Goal: Obtain resource: Download file/media

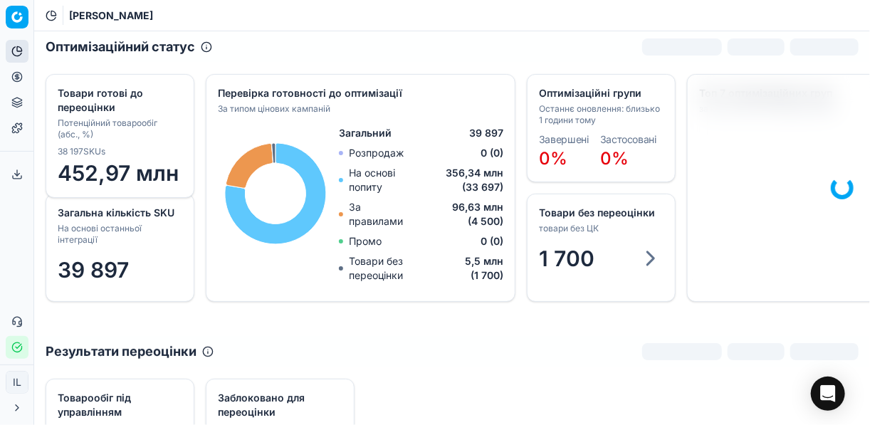
click at [17, 81] on circle at bounding box center [16, 76] width 9 height 9
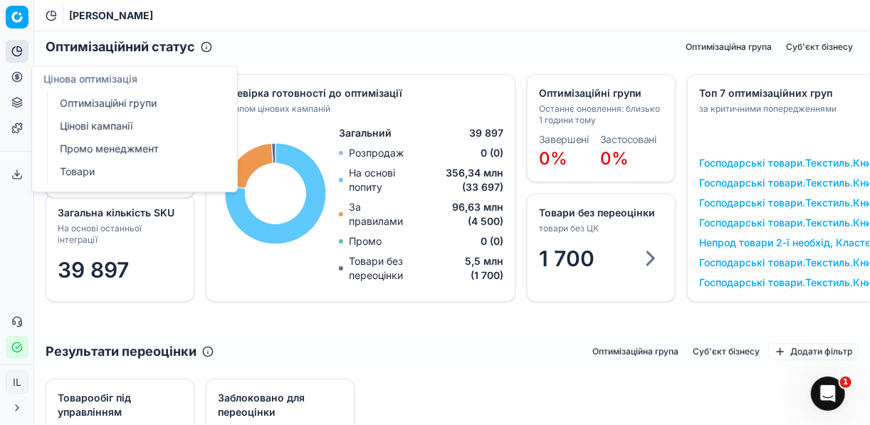
click at [121, 102] on link "Оптимізаційні групи" at bounding box center [137, 103] width 166 height 20
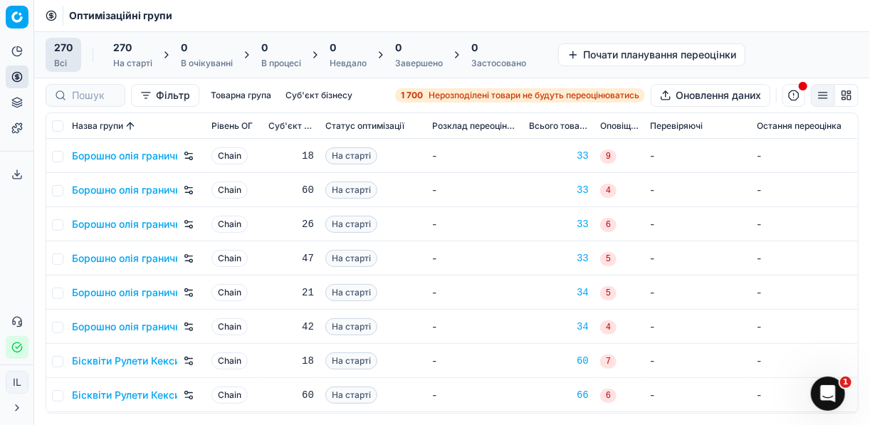
click at [428, 95] on span "Нерозподілені товари не будуть переоцінюватись" at bounding box center [533, 95] width 211 height 11
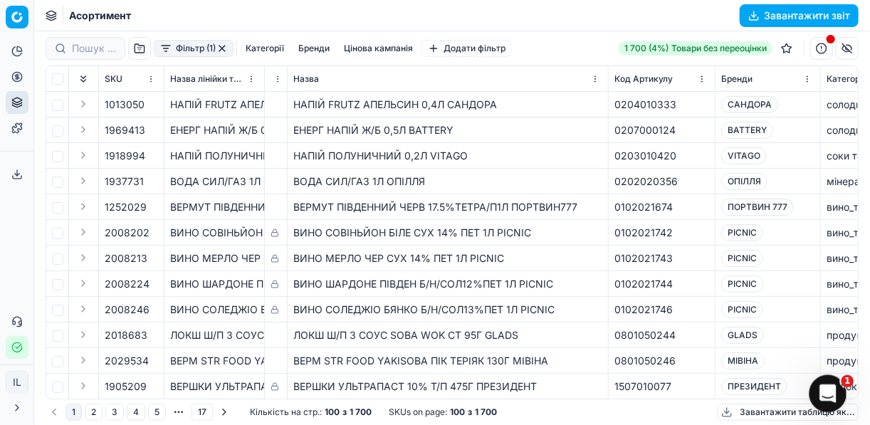
click at [826, 392] on icon "Відкрити програму для спілкування Intercom" at bounding box center [825, 391] width 23 height 23
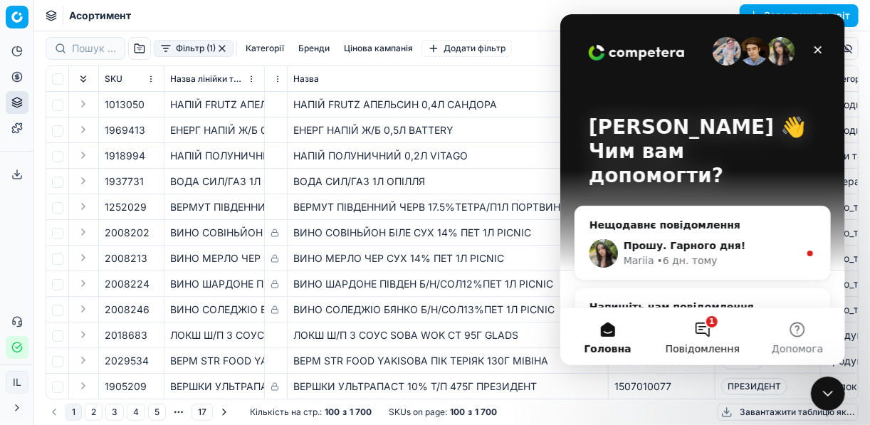
click at [703, 330] on button "1 Повідомлення" at bounding box center [701, 336] width 95 height 57
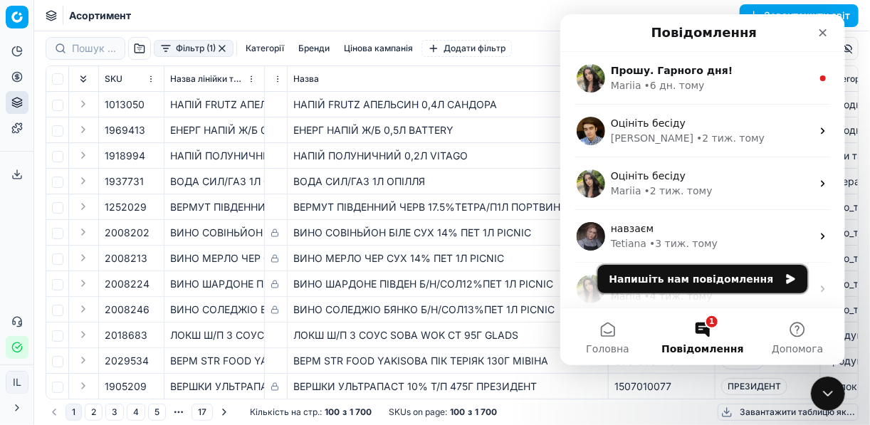
click at [697, 286] on button "Напишіть нам повідомлення" at bounding box center [702, 279] width 210 height 28
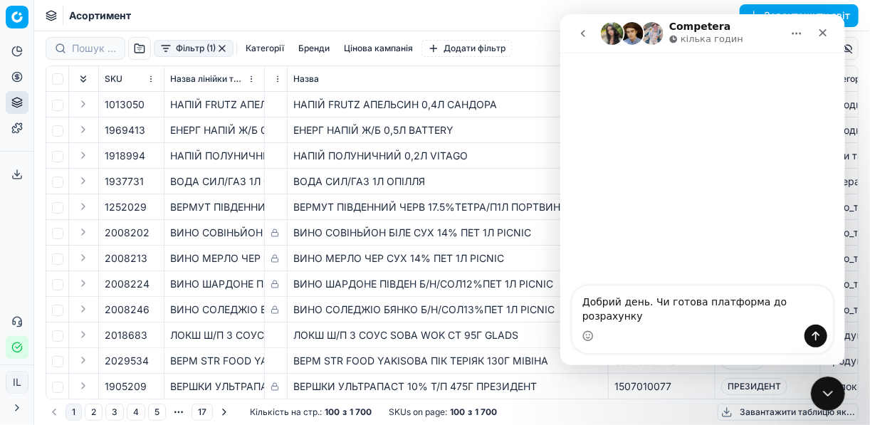
type textarea "Добрий день. Чи готова платформа до розрахунку?"
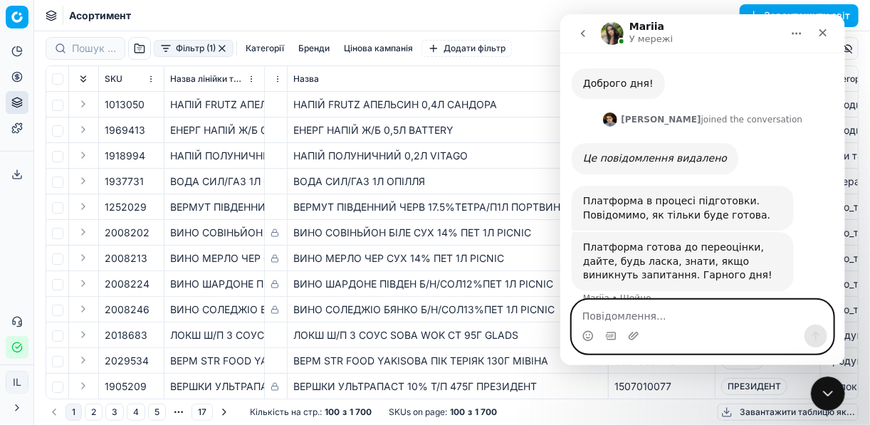
scroll to position [216, 0]
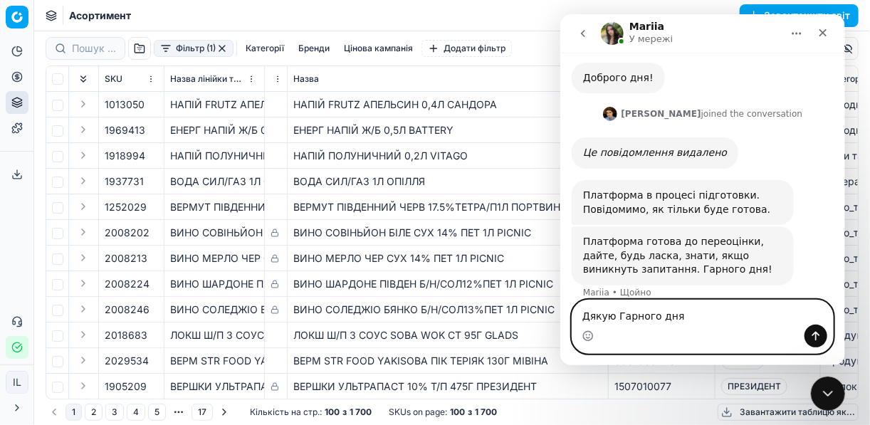
type textarea "Дякую Гарного дня"
click at [818, 338] on icon "Надіслати повідомлення…" at bounding box center [814, 335] width 11 height 11
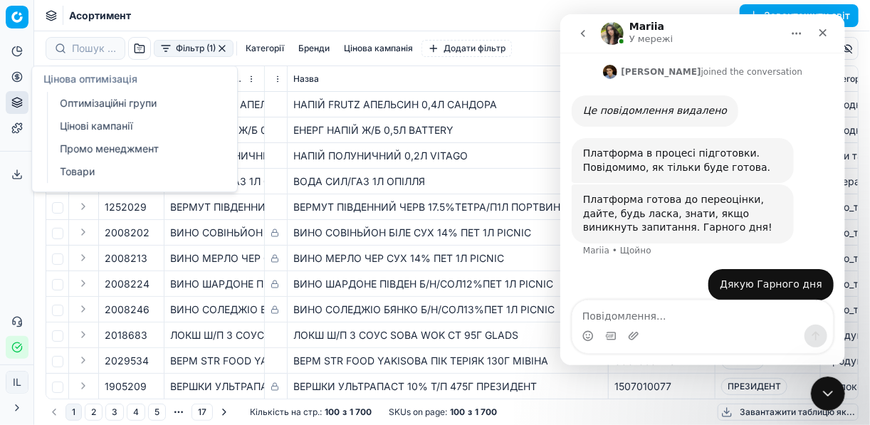
click at [14, 80] on icon at bounding box center [16, 76] width 11 height 11
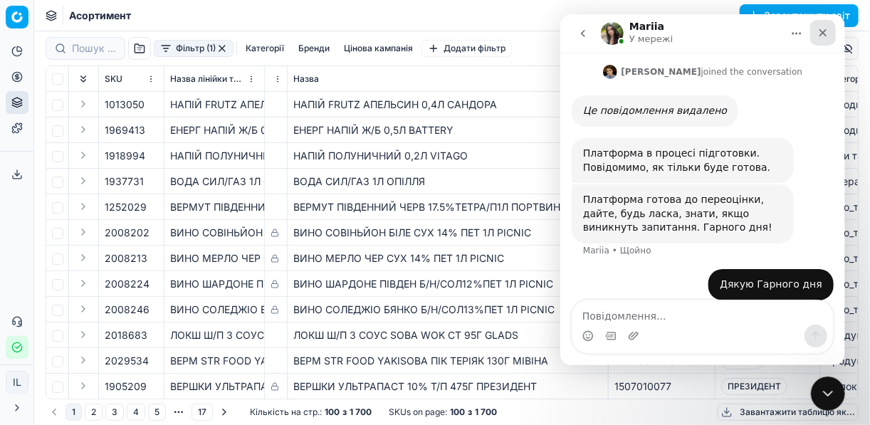
click at [824, 24] on div "Закрити" at bounding box center [822, 33] width 26 height 26
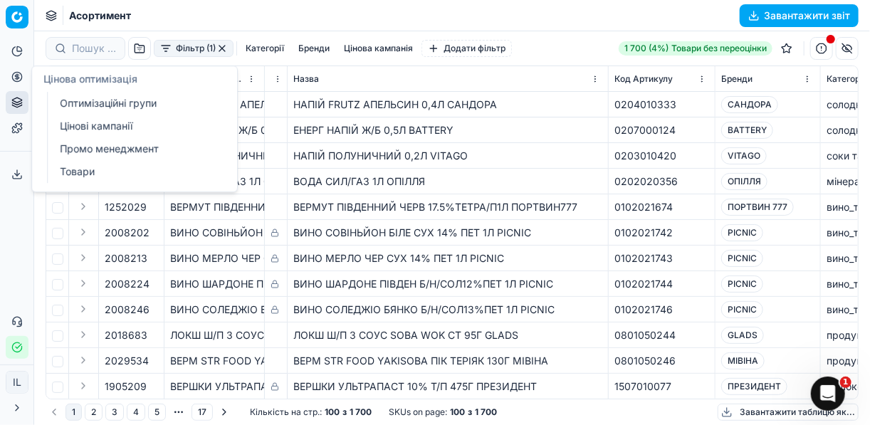
click at [19, 79] on icon at bounding box center [16, 76] width 11 height 11
click at [107, 104] on link "Оптимізаційні групи" at bounding box center [137, 103] width 166 height 20
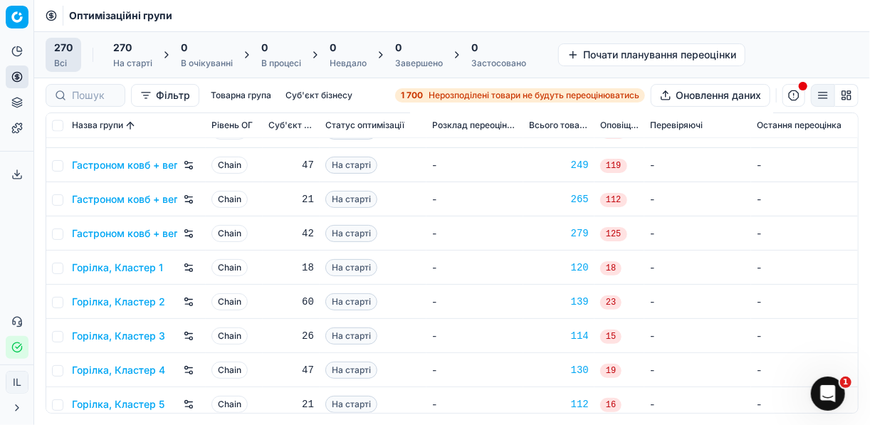
scroll to position [1139, 0]
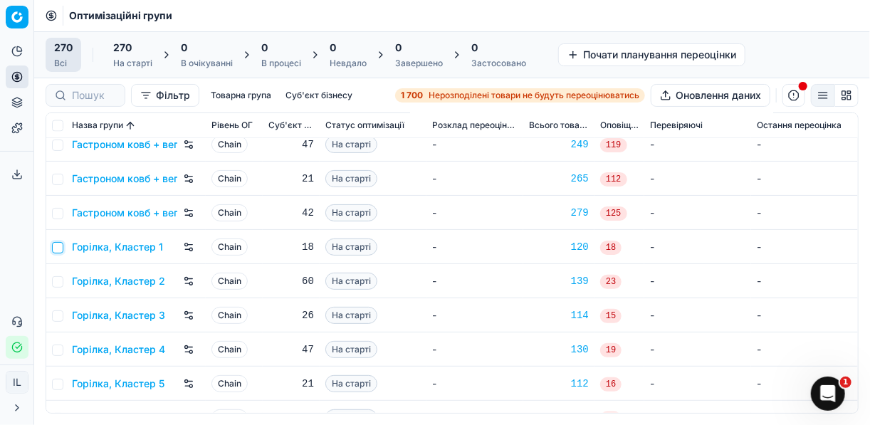
click at [62, 248] on input "checkbox" at bounding box center [57, 247] width 11 height 11
checkbox input "true"
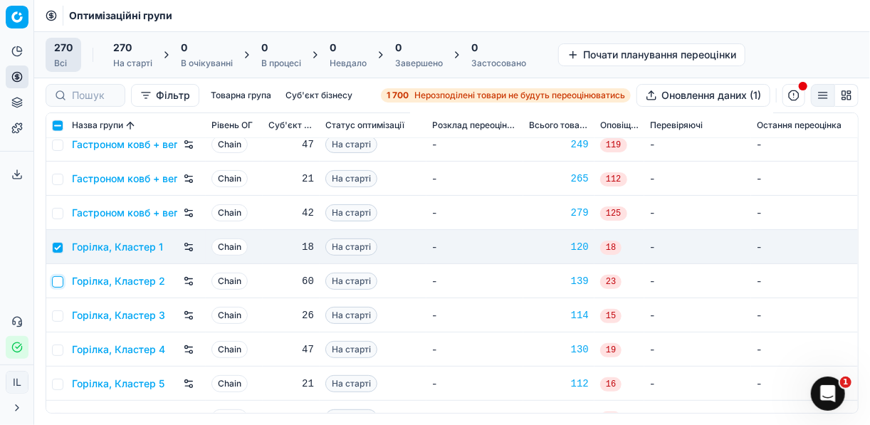
click at [63, 281] on input "checkbox" at bounding box center [57, 281] width 11 height 11
checkbox input "true"
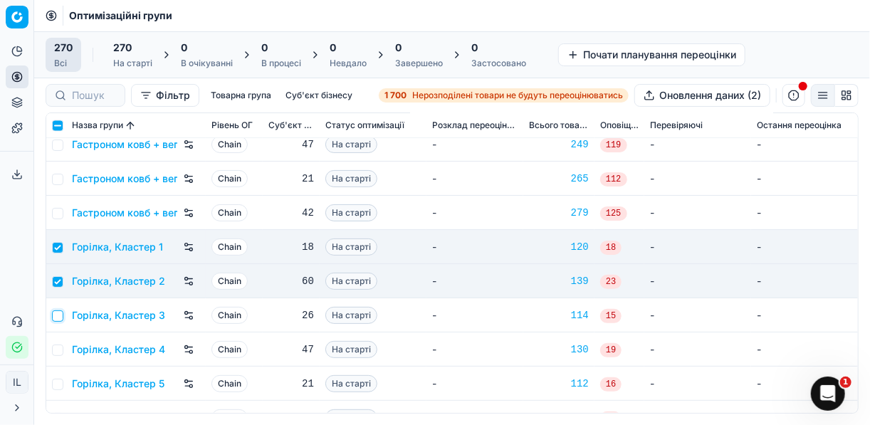
click at [56, 313] on input "checkbox" at bounding box center [57, 315] width 11 height 11
checkbox input "true"
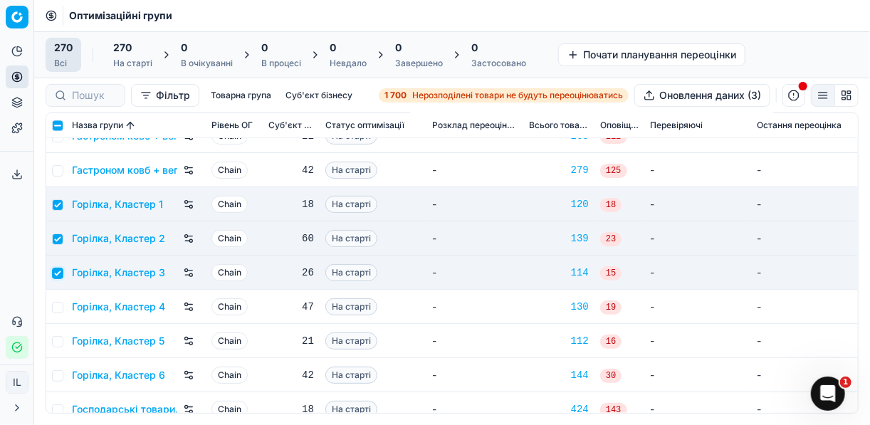
scroll to position [1253, 0]
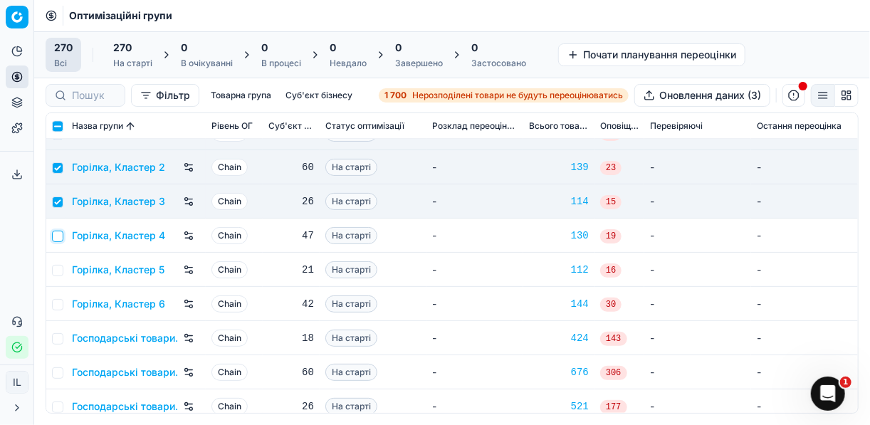
click at [58, 238] on input "checkbox" at bounding box center [57, 236] width 11 height 11
checkbox input "true"
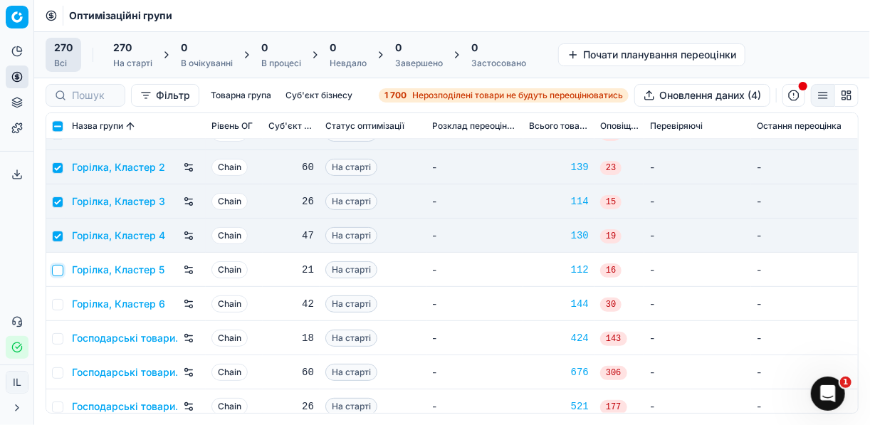
click at [59, 266] on input "checkbox" at bounding box center [57, 270] width 11 height 11
checkbox input "true"
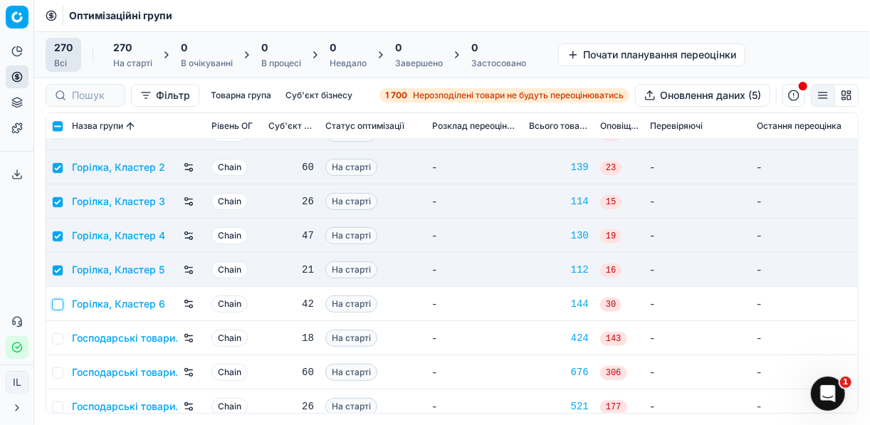
click at [62, 305] on input "checkbox" at bounding box center [57, 304] width 11 height 11
checkbox input "true"
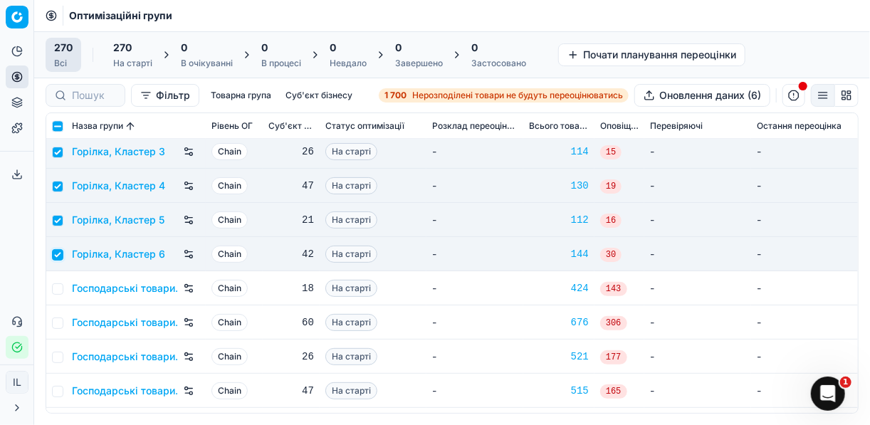
scroll to position [1309, 0]
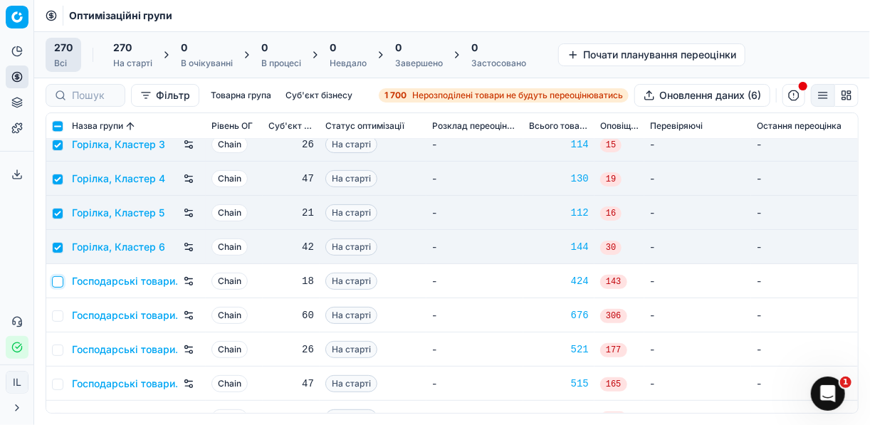
click at [58, 282] on input "checkbox" at bounding box center [57, 281] width 11 height 11
checkbox input "true"
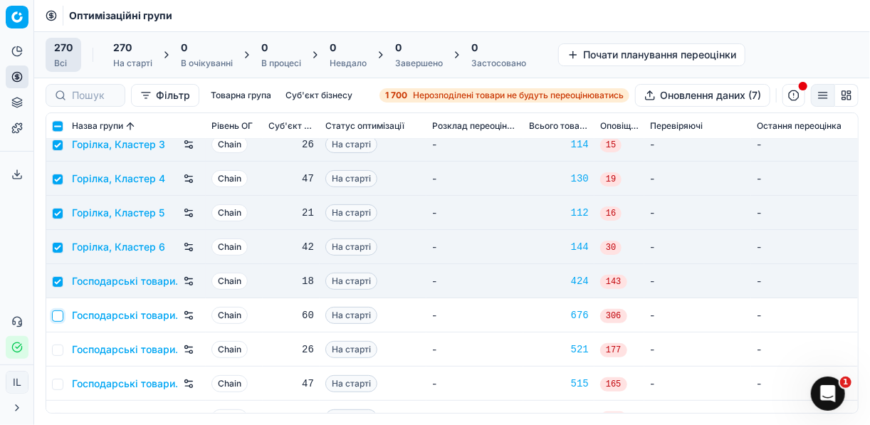
click at [60, 313] on input "checkbox" at bounding box center [57, 315] width 11 height 11
checkbox input "true"
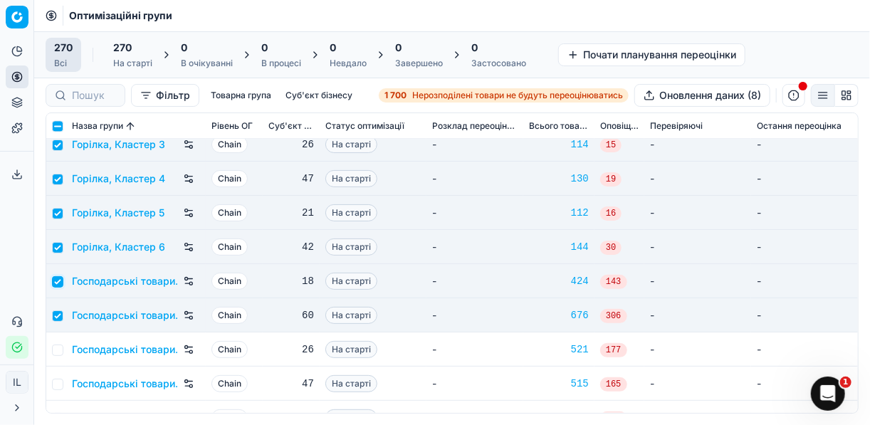
click at [60, 280] on input "checkbox" at bounding box center [57, 281] width 11 height 11
checkbox input "false"
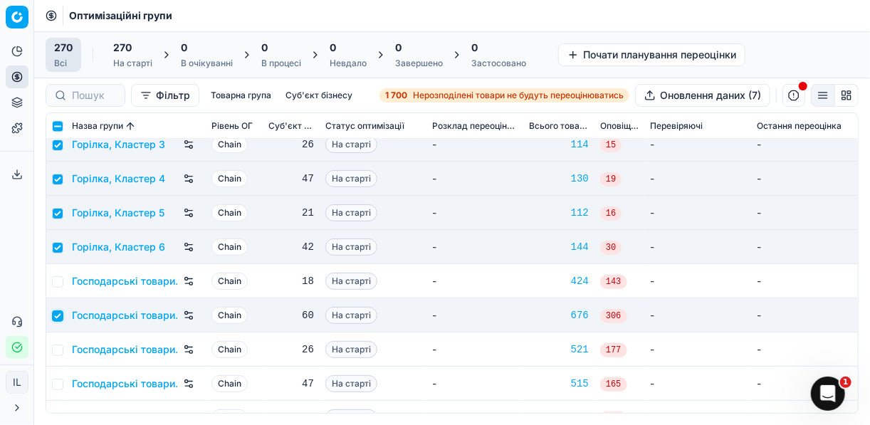
click at [58, 313] on input "checkbox" at bounding box center [57, 315] width 11 height 11
checkbox input "false"
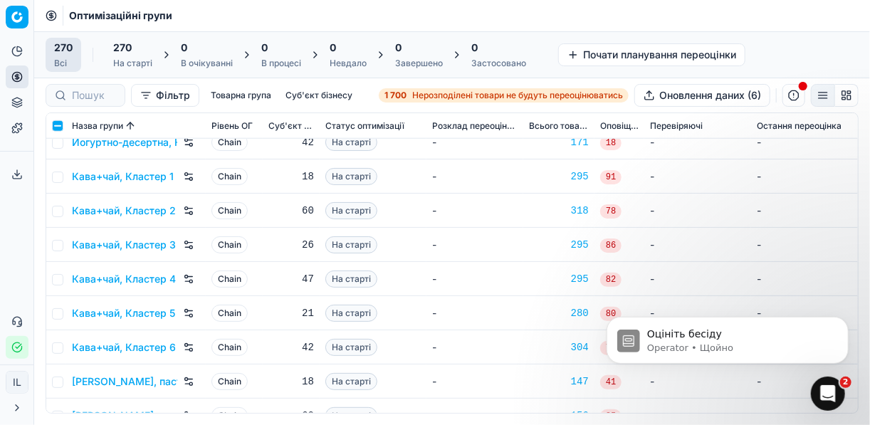
scroll to position [2847, 0]
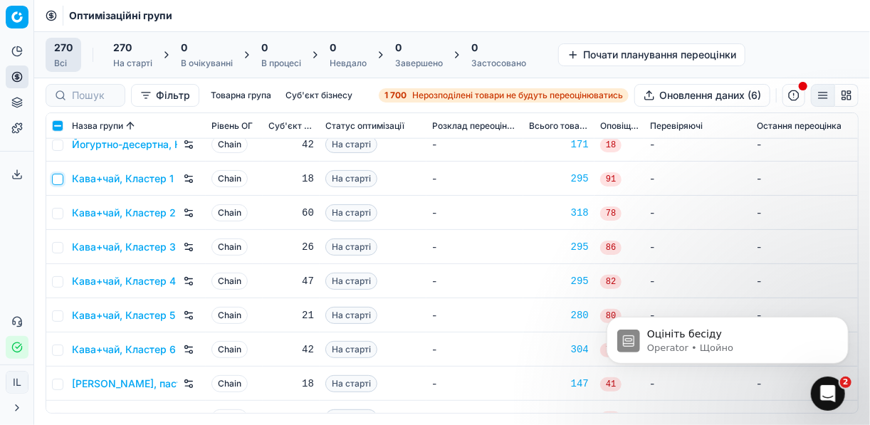
click at [59, 175] on input "checkbox" at bounding box center [57, 179] width 11 height 11
checkbox input "true"
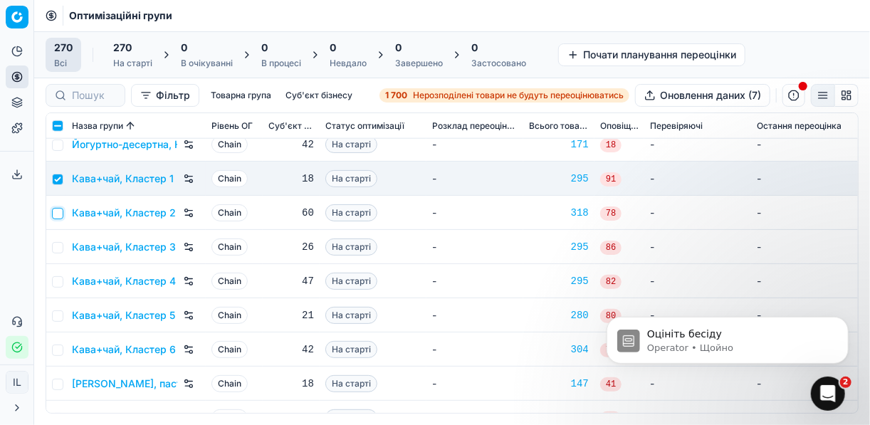
click at [59, 213] on input "checkbox" at bounding box center [57, 213] width 11 height 11
checkbox input "true"
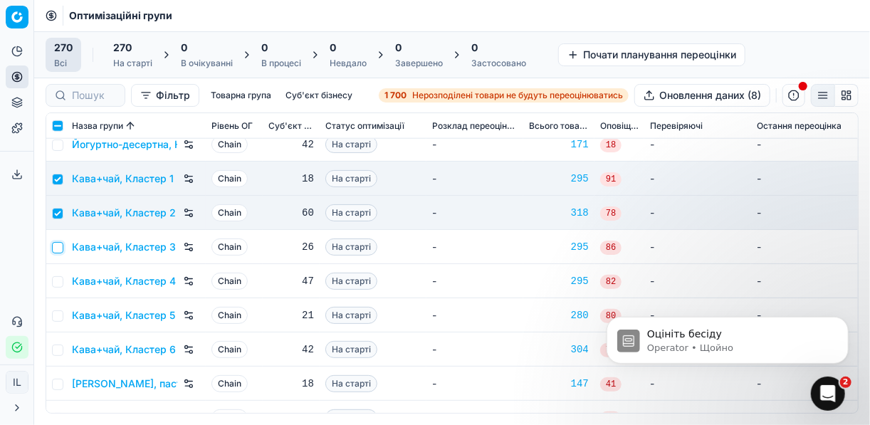
click at [54, 246] on input "checkbox" at bounding box center [57, 247] width 11 height 11
checkbox input "true"
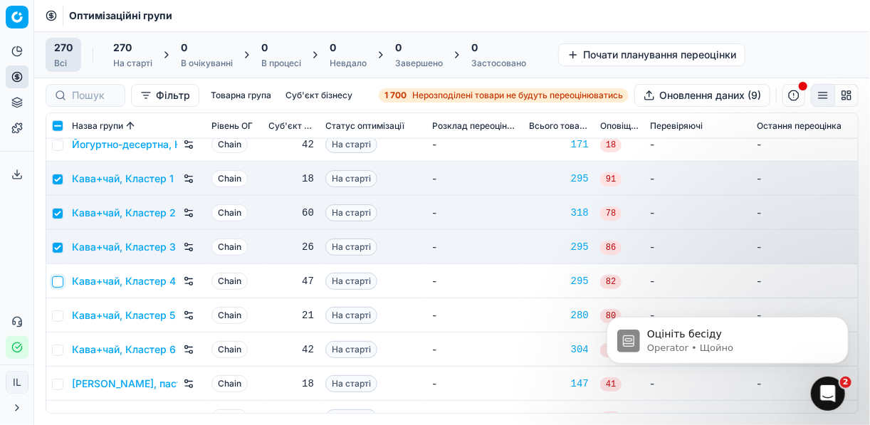
click at [58, 281] on input "checkbox" at bounding box center [57, 281] width 11 height 11
checkbox input "true"
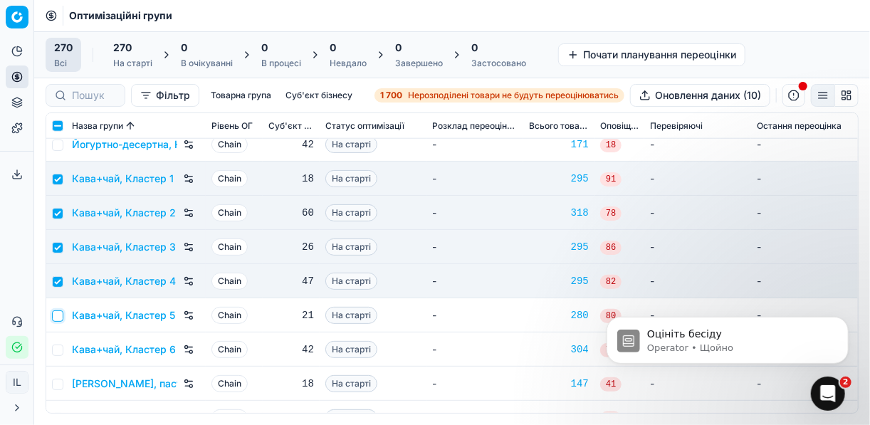
click at [59, 315] on input "checkbox" at bounding box center [57, 315] width 11 height 11
checkbox input "true"
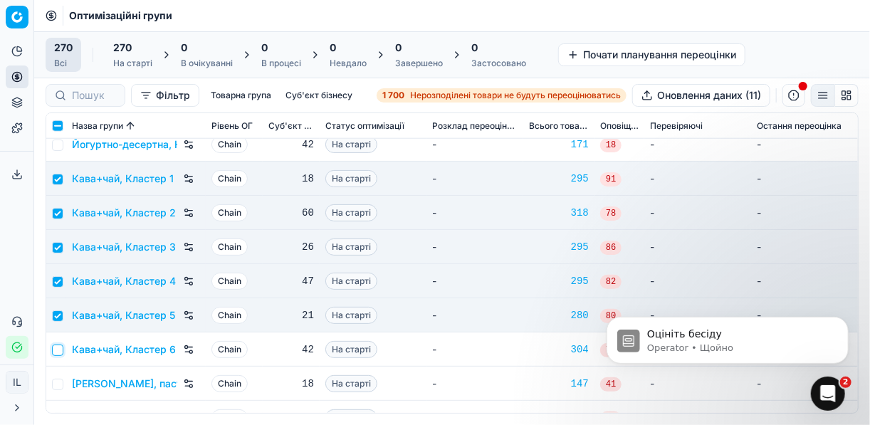
click at [59, 346] on input "checkbox" at bounding box center [57, 349] width 11 height 11
checkbox input "true"
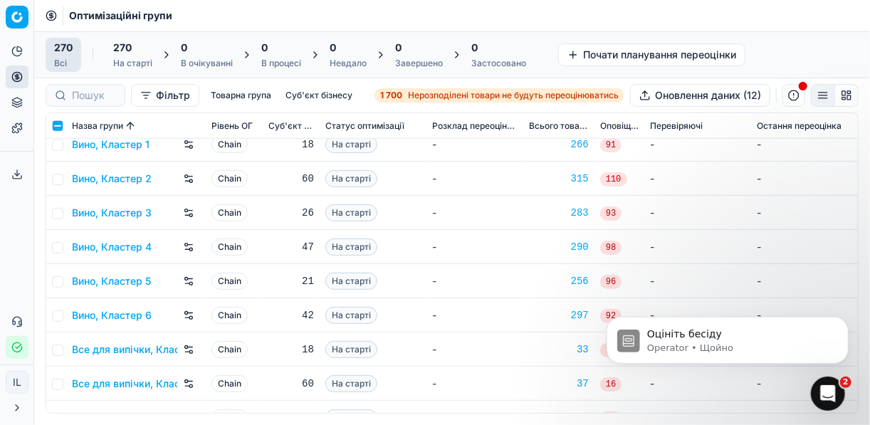
scroll to position [569, 0]
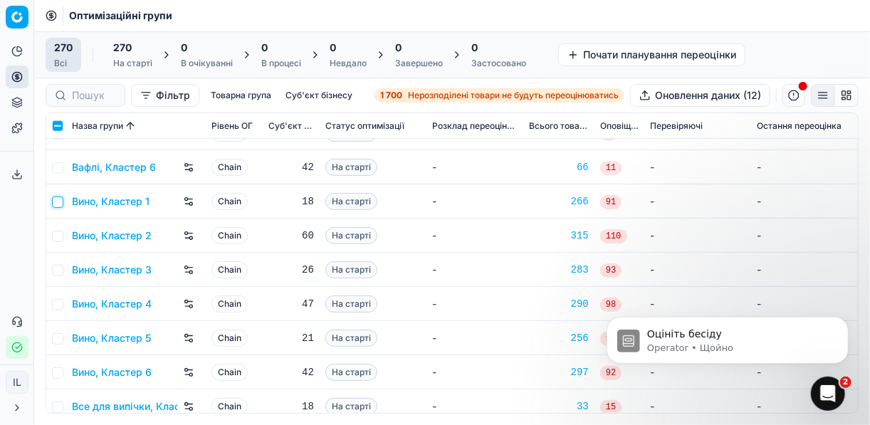
click at [59, 204] on input "checkbox" at bounding box center [57, 201] width 11 height 11
checkbox input "true"
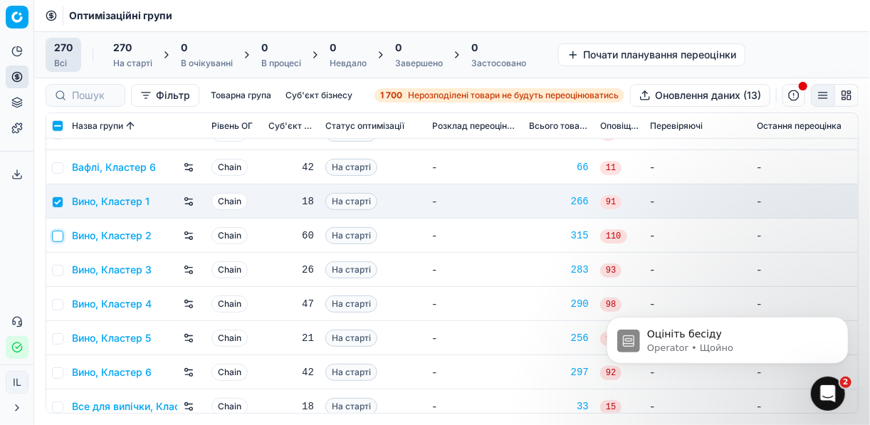
click at [56, 231] on input "checkbox" at bounding box center [57, 236] width 11 height 11
checkbox input "true"
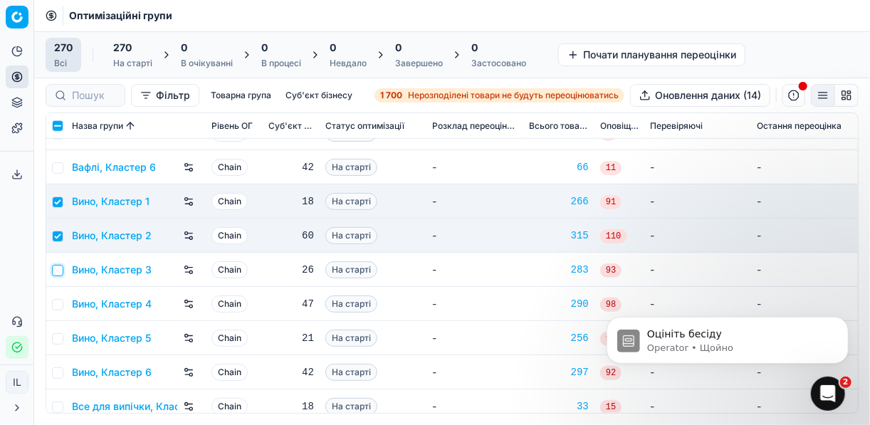
click at [57, 268] on input "checkbox" at bounding box center [57, 270] width 11 height 11
checkbox input "true"
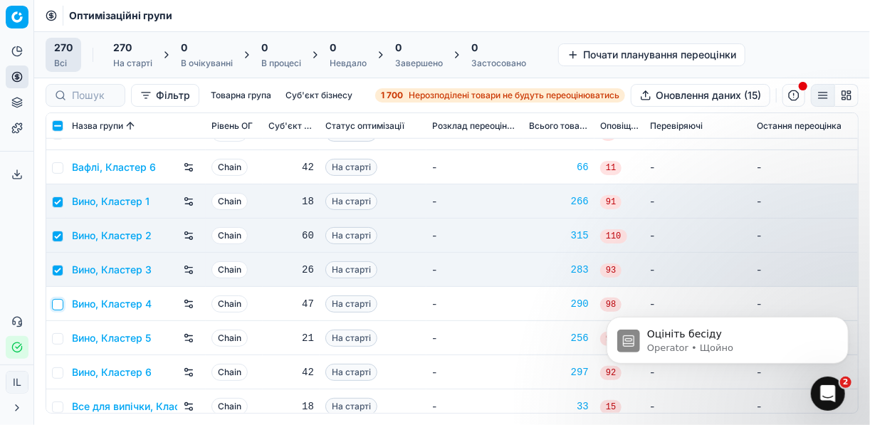
click at [58, 302] on input "checkbox" at bounding box center [57, 304] width 11 height 11
checkbox input "true"
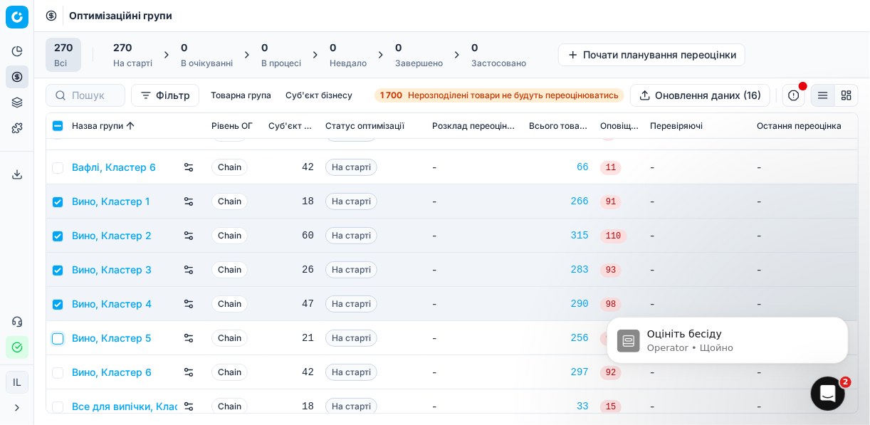
click at [58, 336] on input "checkbox" at bounding box center [57, 338] width 11 height 11
checkbox input "true"
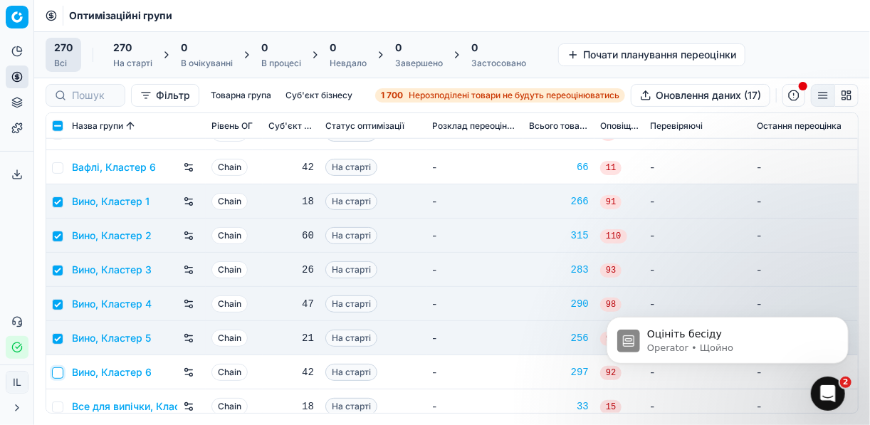
click at [62, 371] on input "checkbox" at bounding box center [57, 372] width 11 height 11
checkbox input "true"
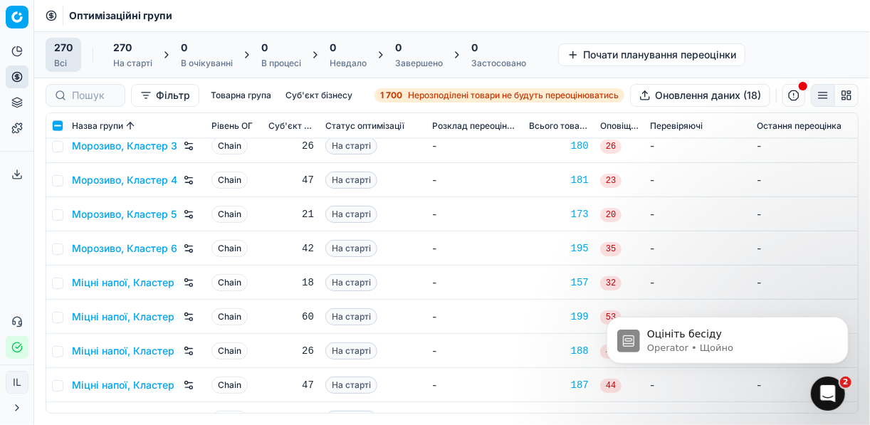
scroll to position [5238, 0]
click at [61, 245] on input "checkbox" at bounding box center [57, 247] width 11 height 11
checkbox input "true"
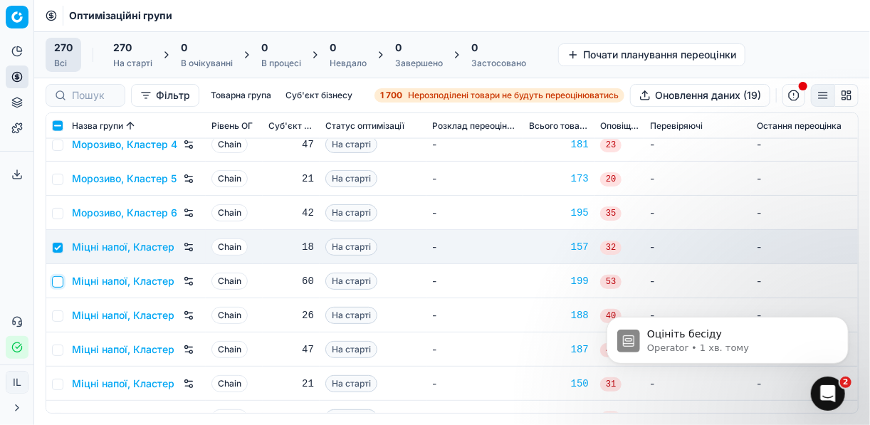
click at [58, 284] on input "checkbox" at bounding box center [57, 281] width 11 height 11
checkbox input "true"
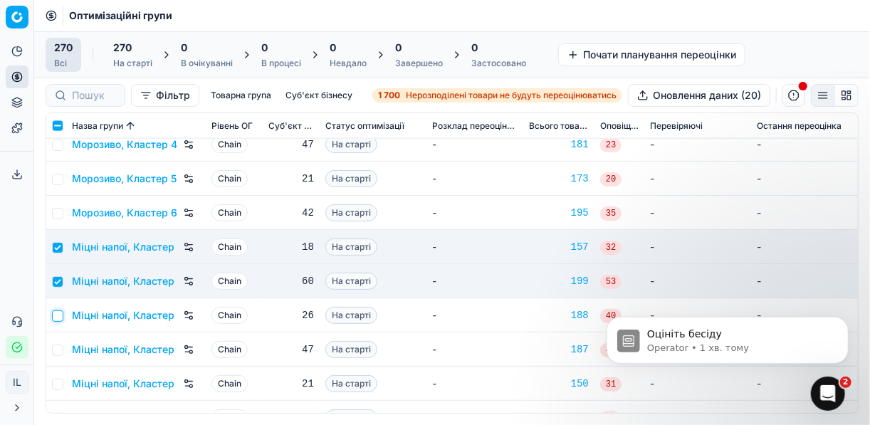
click at [58, 315] on input "checkbox" at bounding box center [57, 315] width 11 height 11
checkbox input "true"
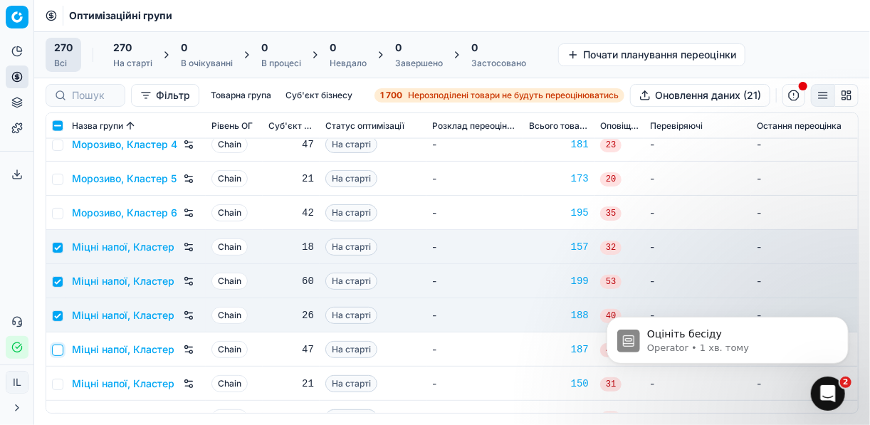
click at [60, 348] on input "checkbox" at bounding box center [57, 349] width 11 height 11
checkbox input "true"
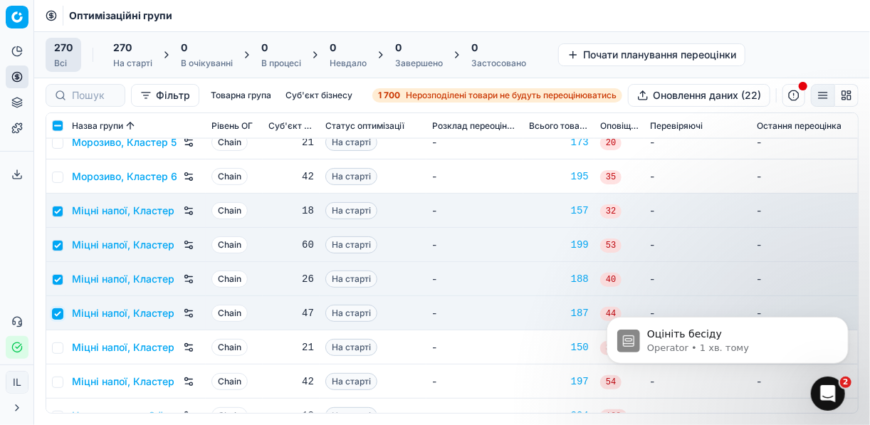
scroll to position [5295, 0]
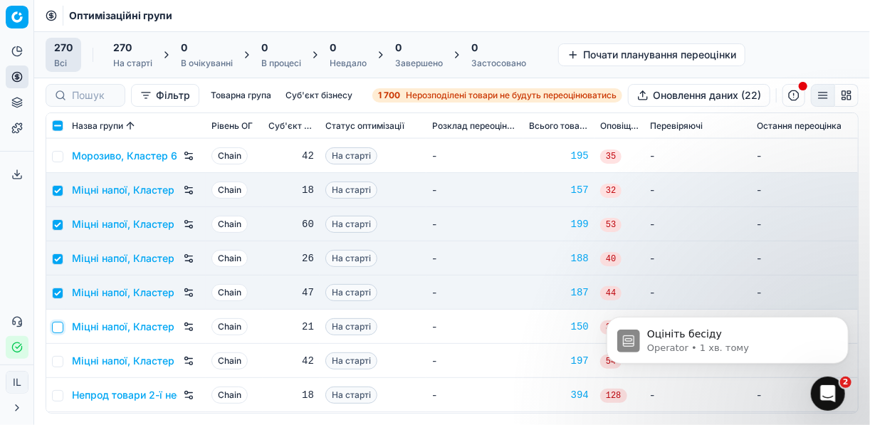
click at [59, 329] on input "checkbox" at bounding box center [57, 327] width 11 height 11
checkbox input "true"
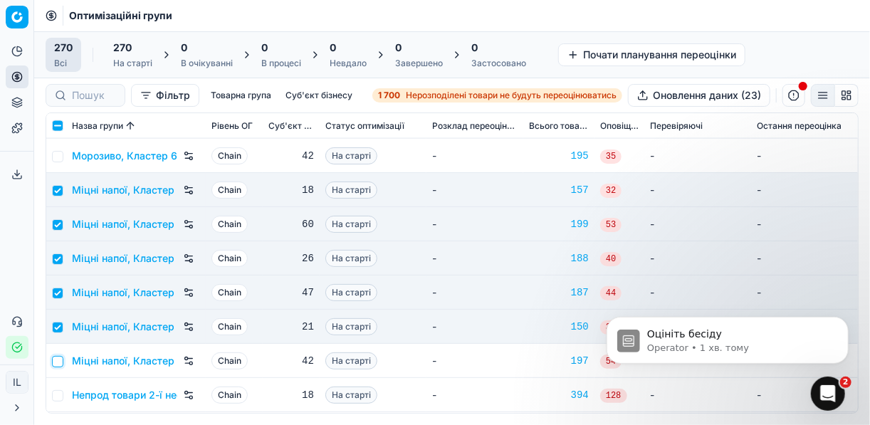
click at [56, 362] on input "checkbox" at bounding box center [57, 361] width 11 height 11
checkbox input "true"
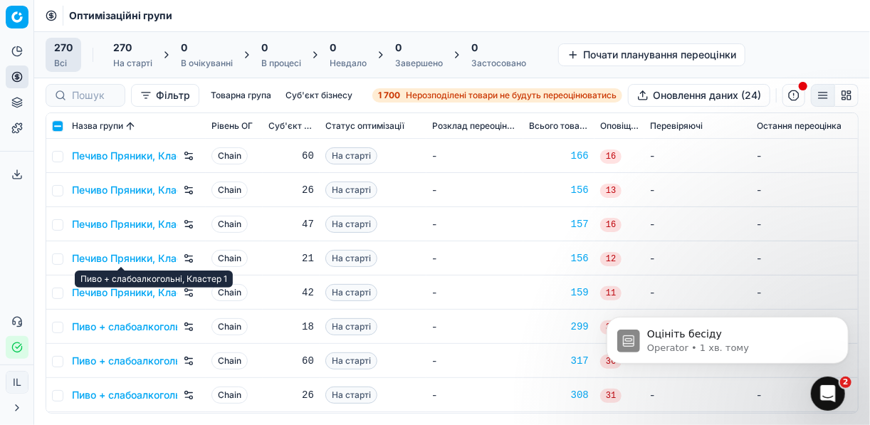
scroll to position [6092, 0]
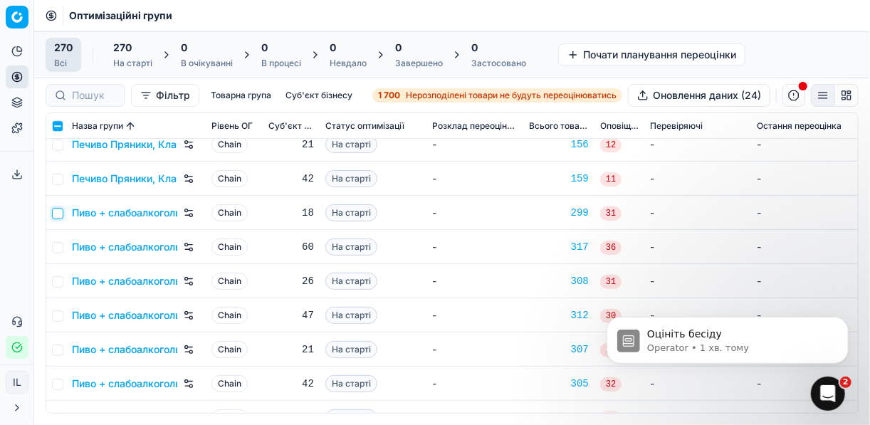
click at [60, 216] on input "checkbox" at bounding box center [57, 213] width 11 height 11
checkbox input "true"
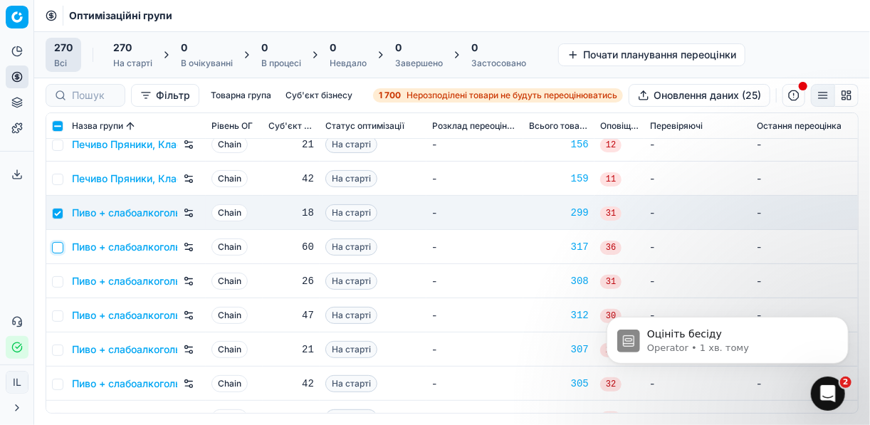
click at [60, 247] on input "checkbox" at bounding box center [57, 247] width 11 height 11
checkbox input "true"
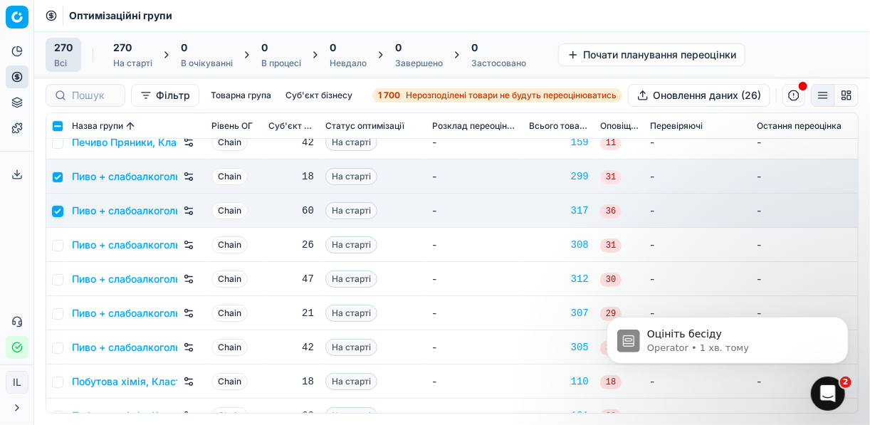
scroll to position [6149, 0]
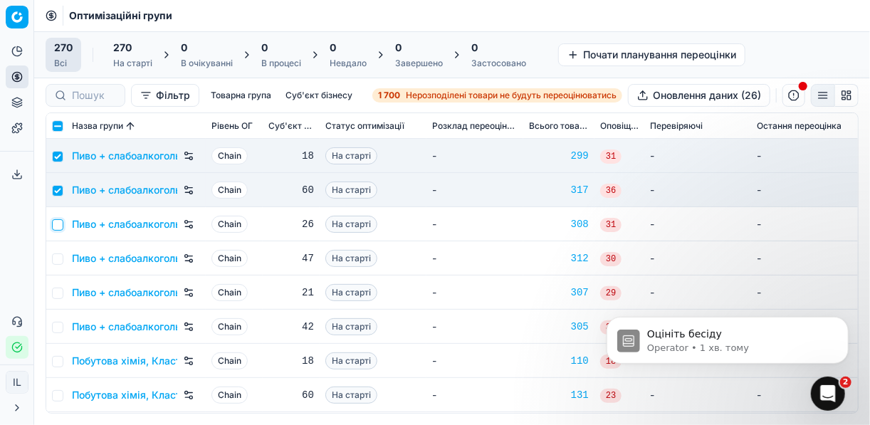
drag, startPoint x: 59, startPoint y: 229, endPoint x: 59, endPoint y: 241, distance: 12.1
click at [59, 228] on input "checkbox" at bounding box center [57, 224] width 11 height 11
checkbox input "true"
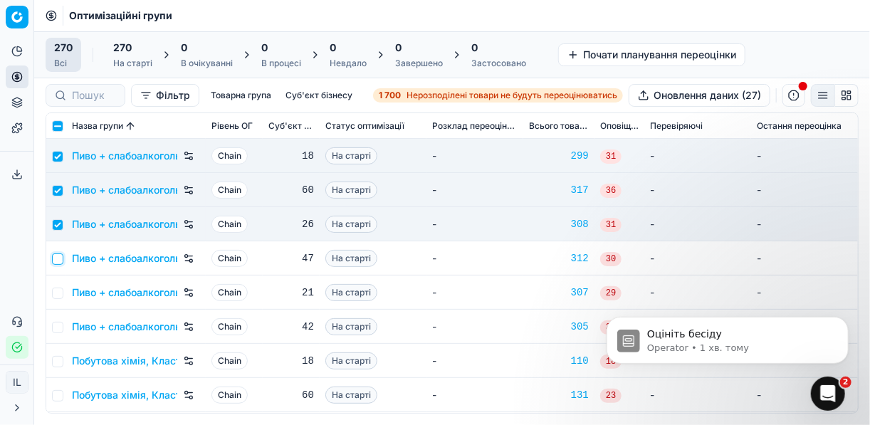
click at [59, 255] on input "checkbox" at bounding box center [57, 258] width 11 height 11
checkbox input "true"
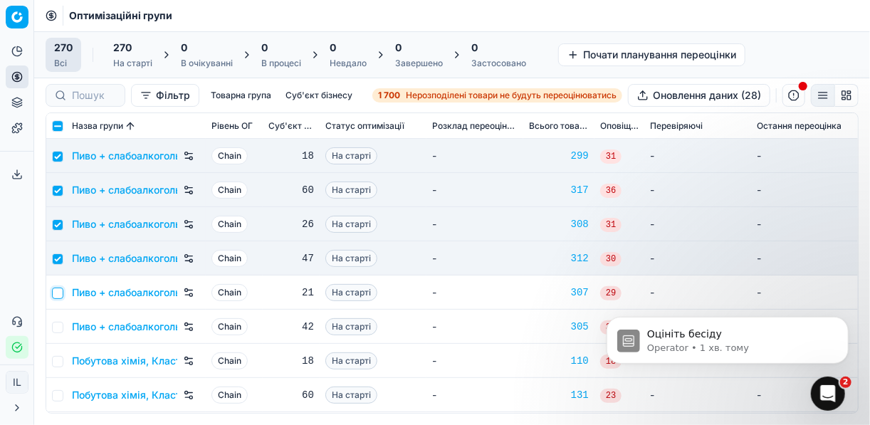
click at [59, 292] on input "checkbox" at bounding box center [57, 293] width 11 height 11
checkbox input "true"
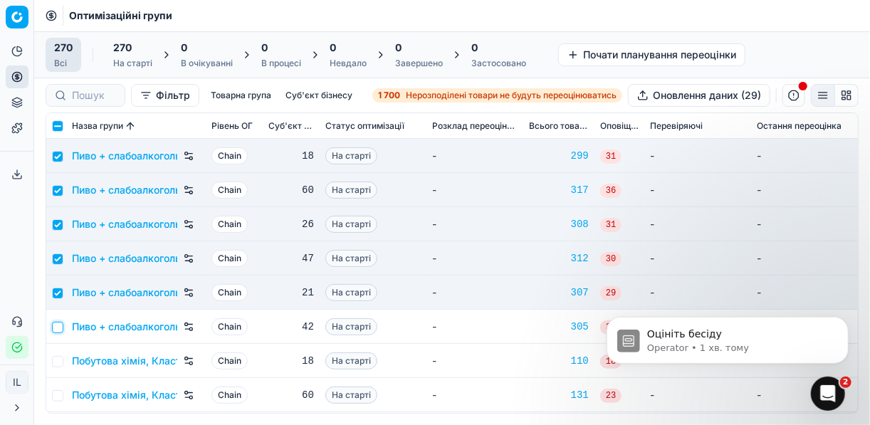
click at [58, 330] on input "checkbox" at bounding box center [57, 327] width 11 height 11
checkbox input "true"
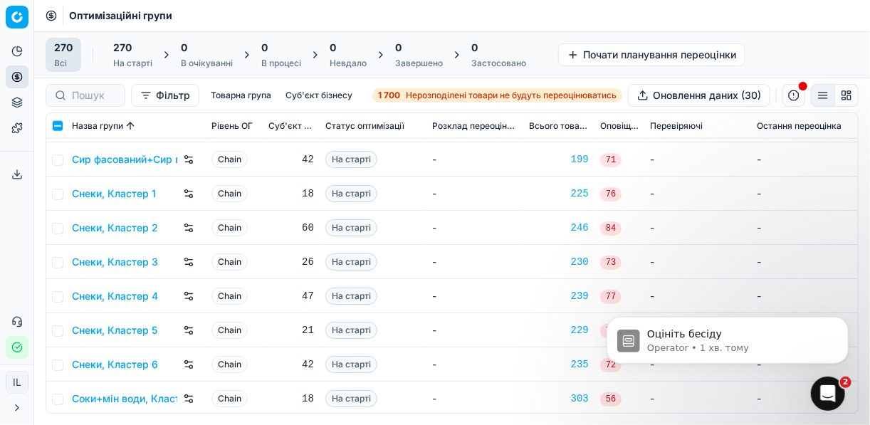
scroll to position [7117, 0]
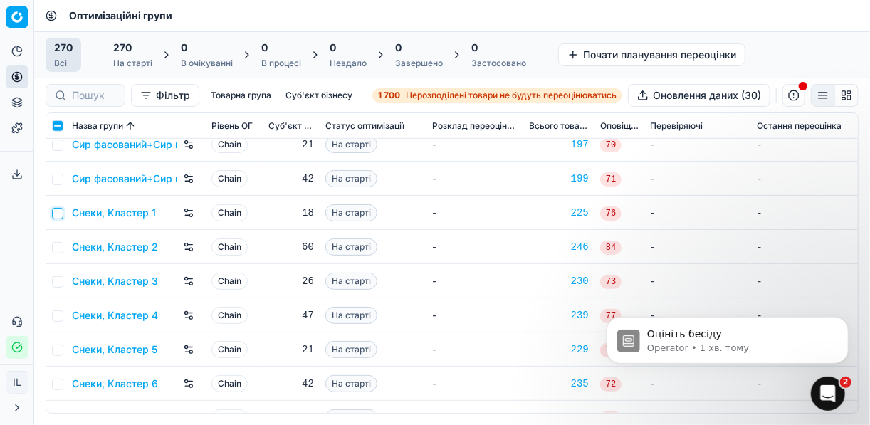
click at [57, 217] on input "checkbox" at bounding box center [57, 213] width 11 height 11
checkbox input "true"
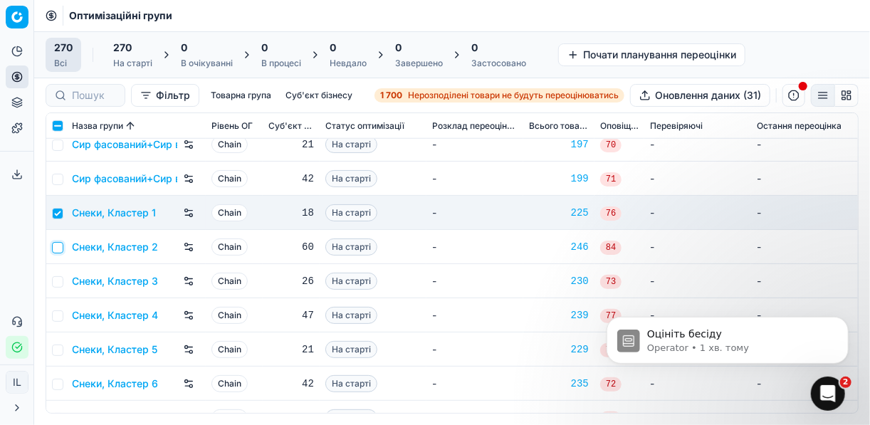
click at [61, 249] on input "checkbox" at bounding box center [57, 247] width 11 height 11
checkbox input "true"
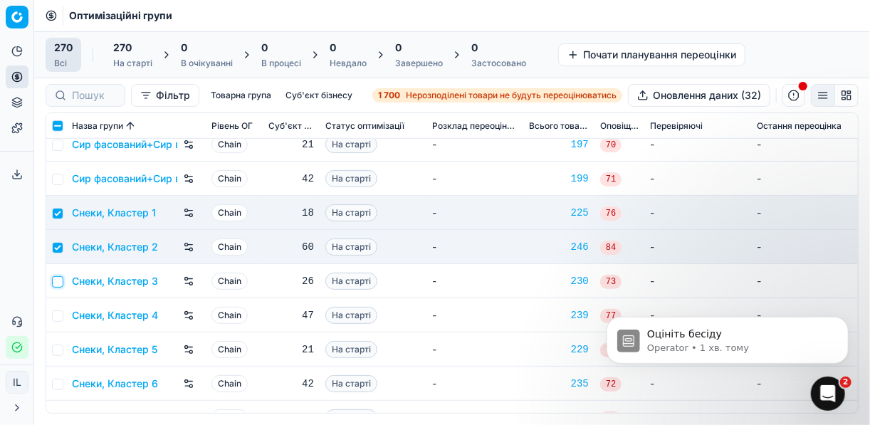
click at [60, 278] on input "checkbox" at bounding box center [57, 281] width 11 height 11
checkbox input "true"
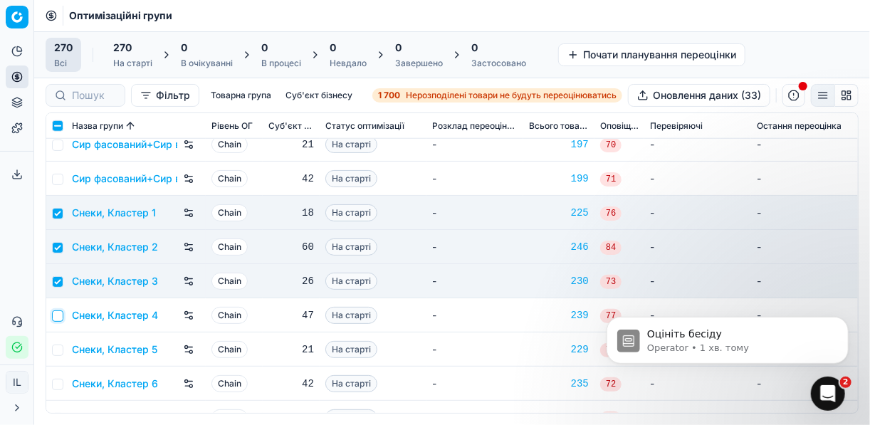
click at [58, 315] on input "checkbox" at bounding box center [57, 315] width 11 height 11
checkbox input "true"
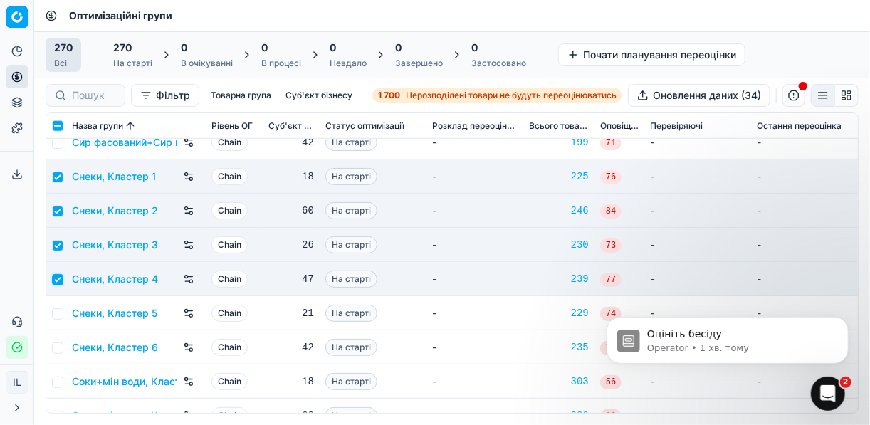
scroll to position [7174, 0]
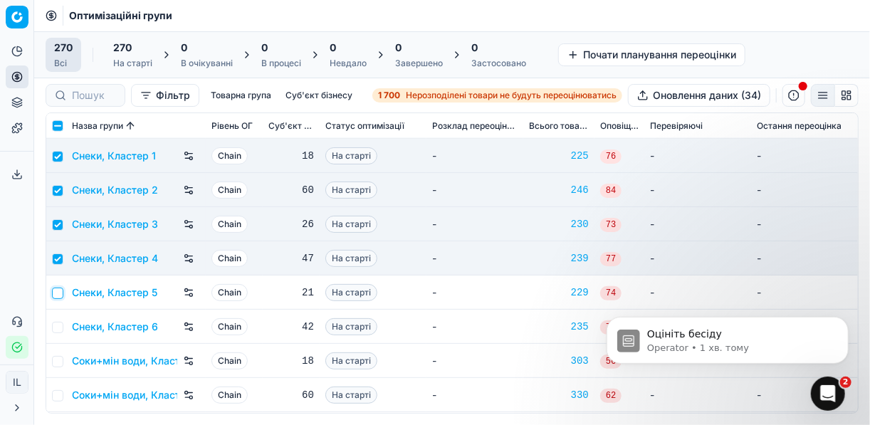
click at [56, 295] on input "checkbox" at bounding box center [57, 293] width 11 height 11
checkbox input "true"
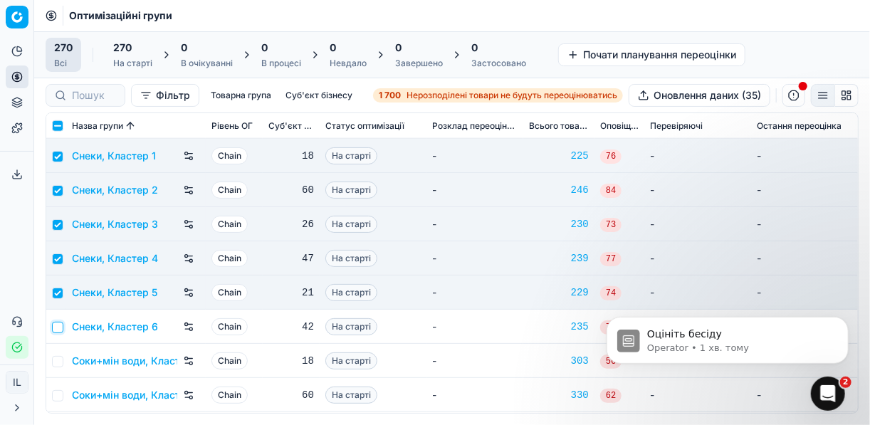
click at [60, 328] on input "checkbox" at bounding box center [57, 327] width 11 height 11
checkbox input "true"
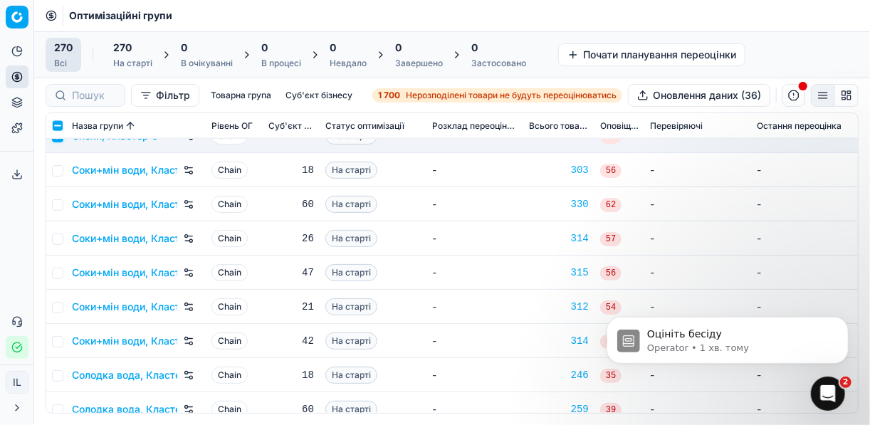
scroll to position [7344, 0]
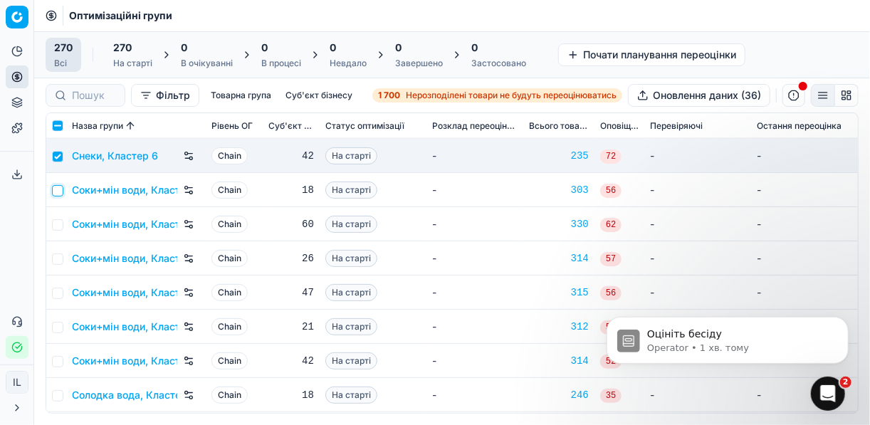
click at [60, 187] on input "checkbox" at bounding box center [57, 190] width 11 height 11
checkbox input "true"
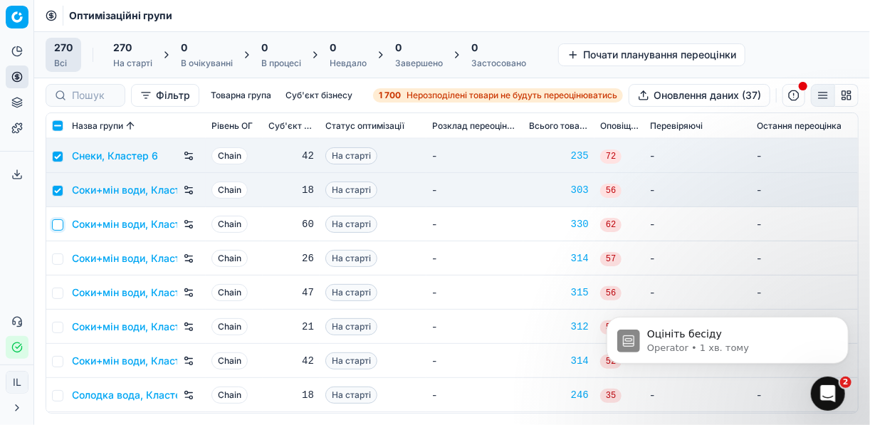
click at [59, 225] on input "checkbox" at bounding box center [57, 224] width 11 height 11
checkbox input "true"
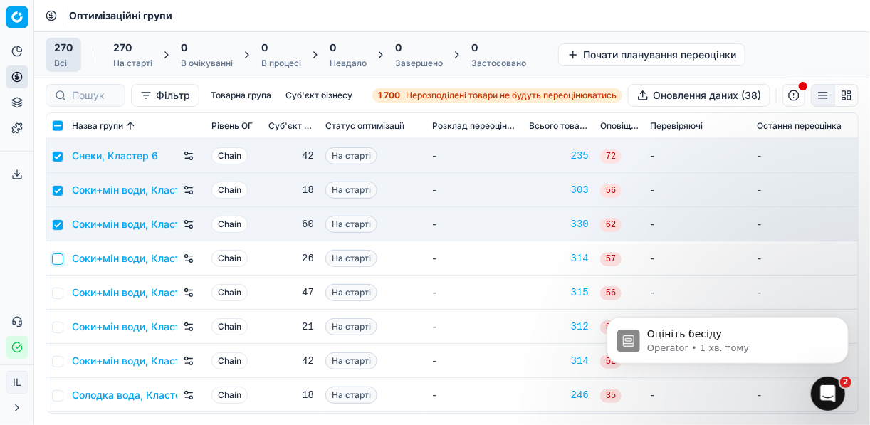
click at [57, 256] on input "checkbox" at bounding box center [57, 258] width 11 height 11
checkbox input "true"
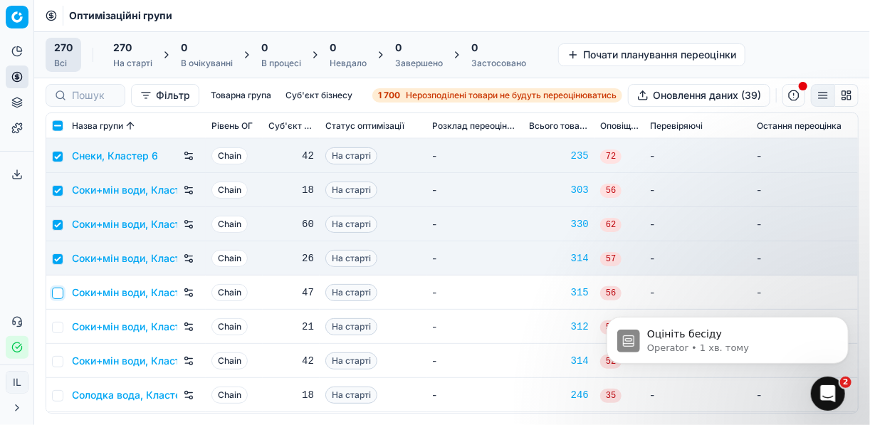
click at [59, 291] on input "checkbox" at bounding box center [57, 293] width 11 height 11
checkbox input "true"
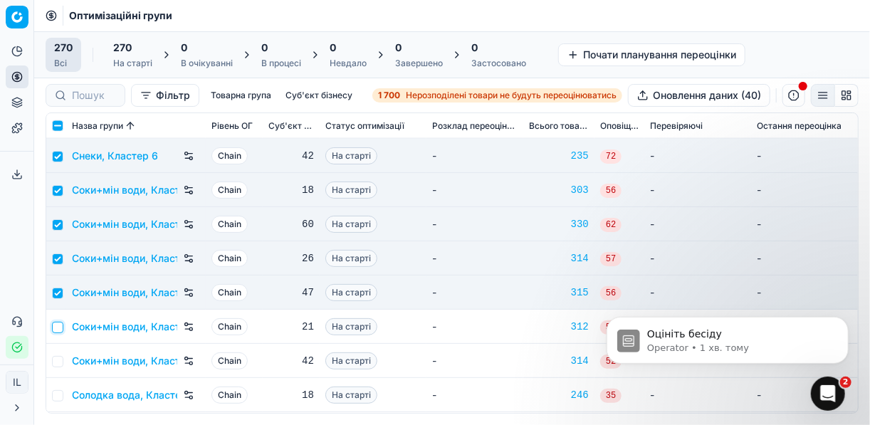
drag, startPoint x: 59, startPoint y: 323, endPoint x: 62, endPoint y: 339, distance: 16.6
click at [60, 329] on input "checkbox" at bounding box center [57, 327] width 11 height 11
checkbox input "true"
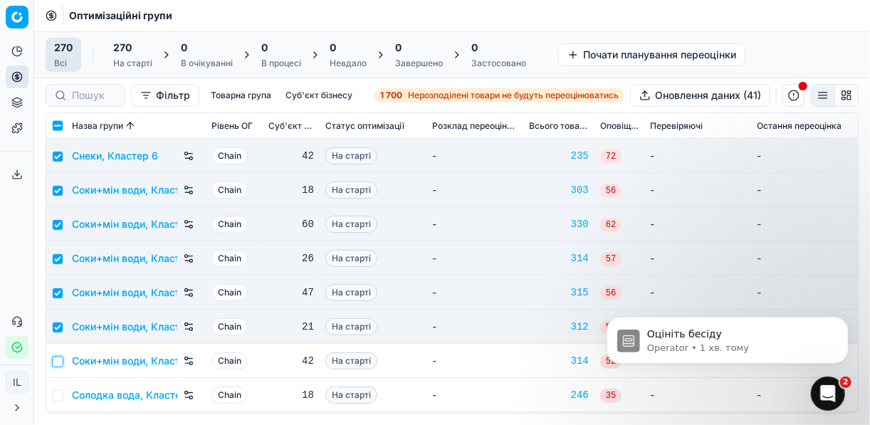
click at [60, 359] on input "checkbox" at bounding box center [57, 361] width 11 height 11
checkbox input "true"
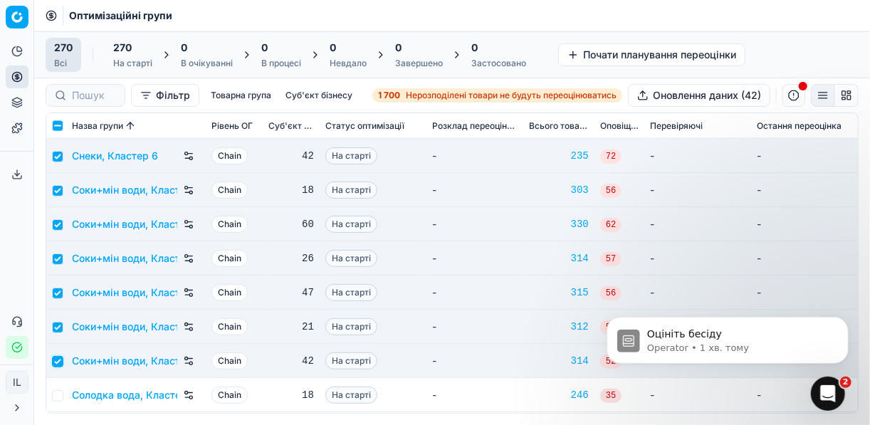
scroll to position [7401, 0]
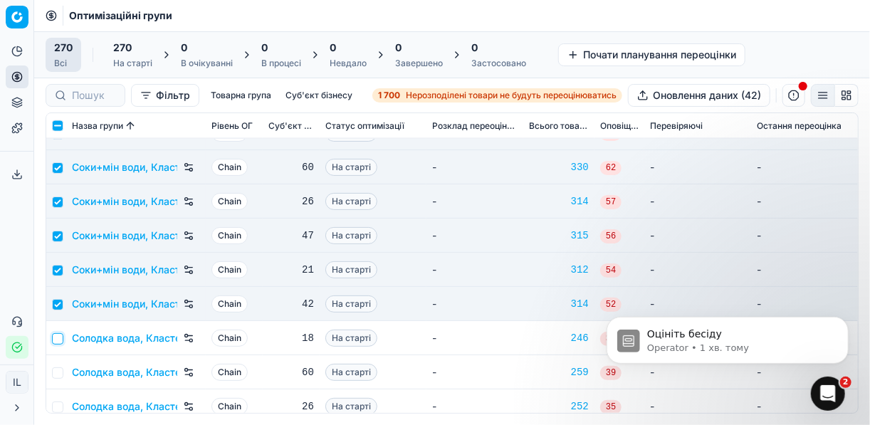
click at [63, 337] on input "checkbox" at bounding box center [57, 338] width 11 height 11
checkbox input "true"
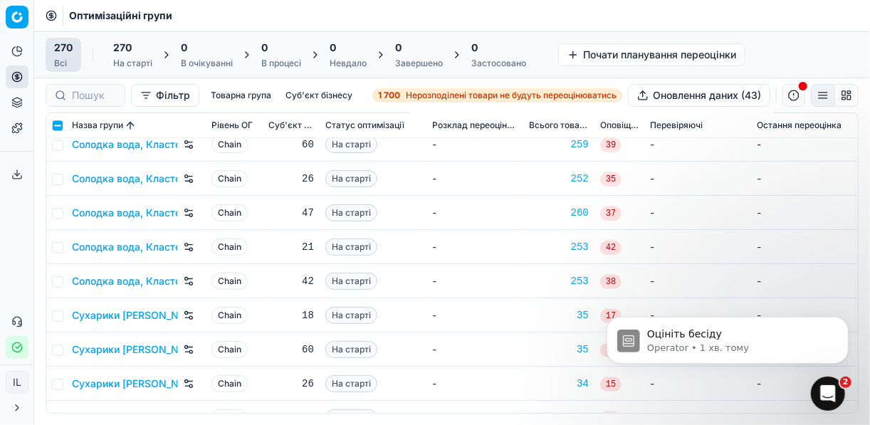
scroll to position [7572, 0]
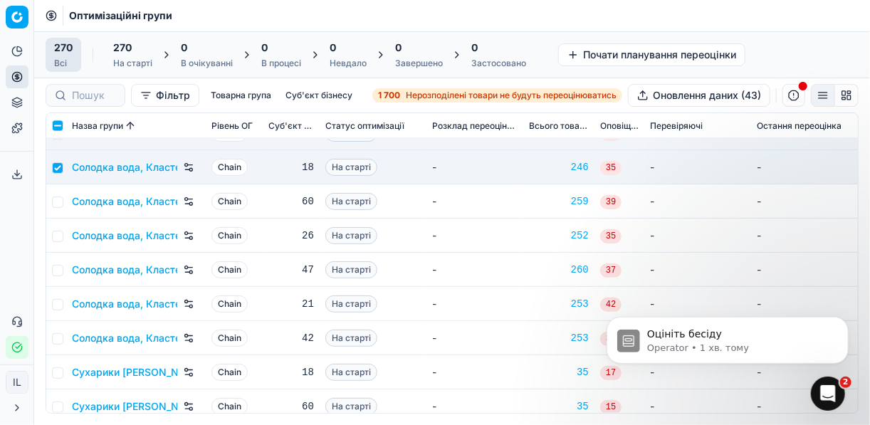
click at [63, 199] on td at bounding box center [56, 201] width 20 height 34
click at [57, 199] on input "checkbox" at bounding box center [57, 201] width 11 height 11
checkbox input "true"
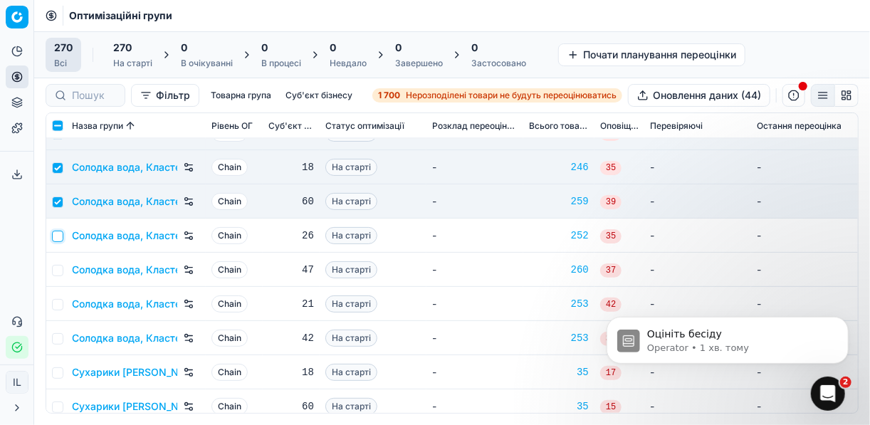
click at [60, 236] on input "checkbox" at bounding box center [57, 236] width 11 height 11
checkbox input "true"
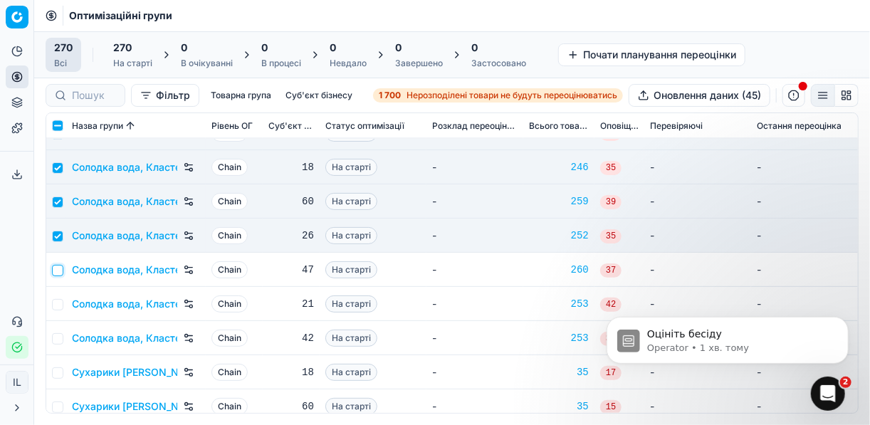
click at [56, 273] on input "checkbox" at bounding box center [57, 270] width 11 height 11
checkbox input "true"
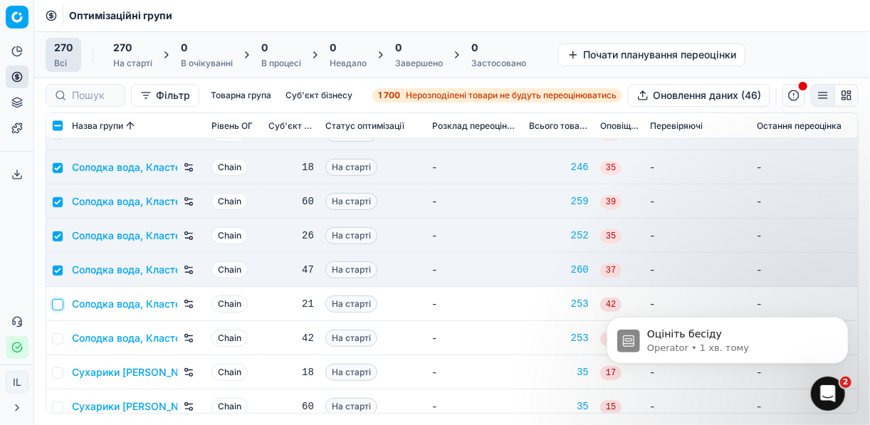
click at [60, 304] on input "checkbox" at bounding box center [57, 304] width 11 height 11
checkbox input "true"
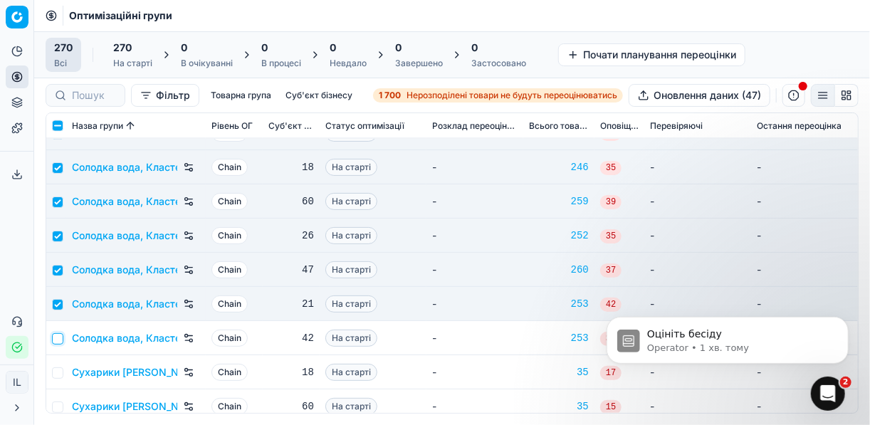
click at [62, 337] on input "checkbox" at bounding box center [57, 338] width 11 height 11
checkbox input "true"
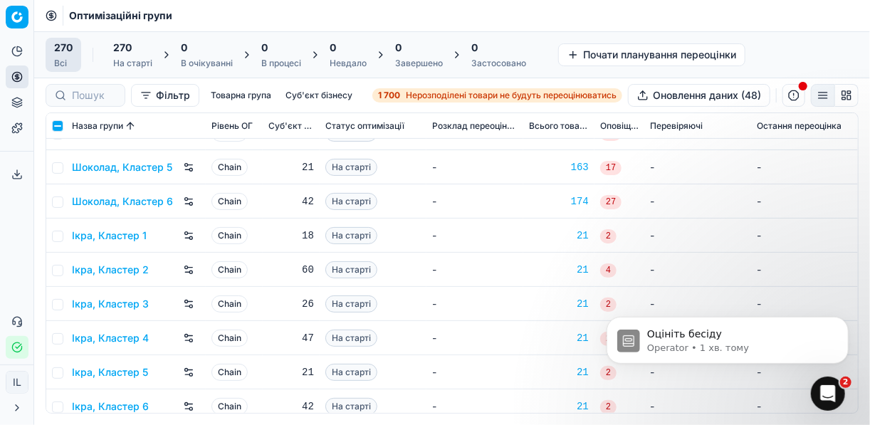
scroll to position [8948, 0]
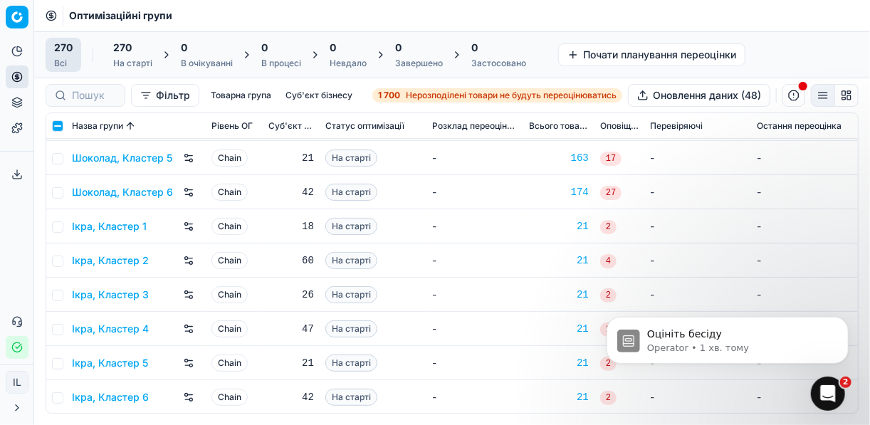
click at [137, 53] on div "270" at bounding box center [132, 48] width 39 height 14
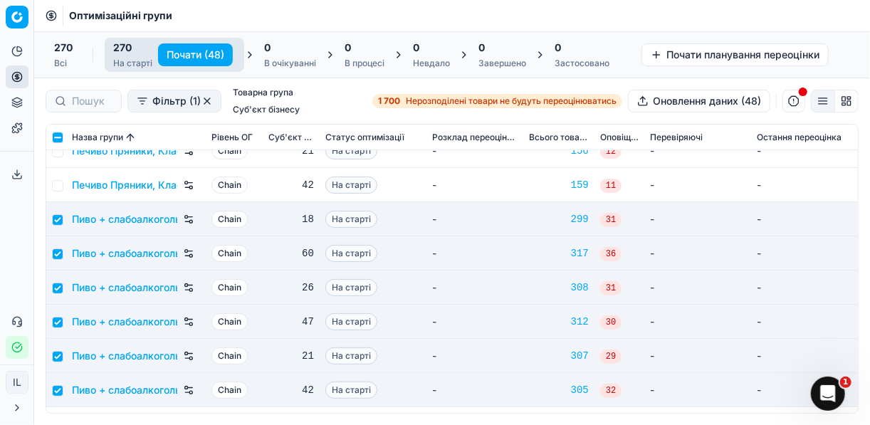
scroll to position [6092, 0]
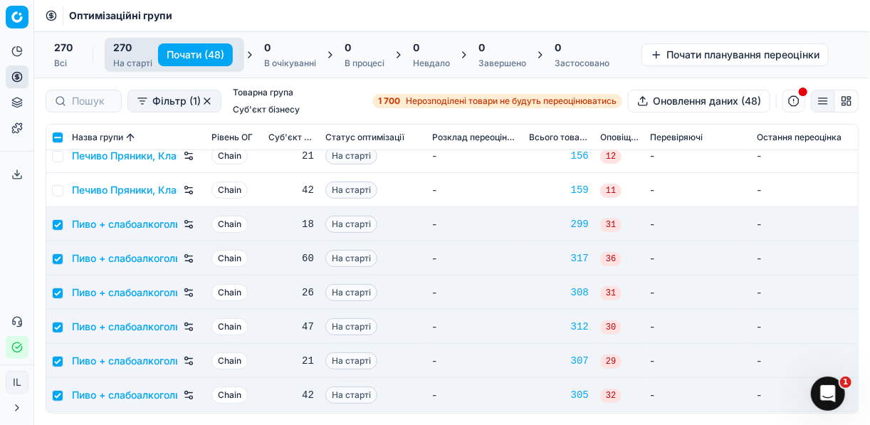
click at [188, 54] on button "Почати (48)" at bounding box center [195, 54] width 75 height 23
checkbox input "false"
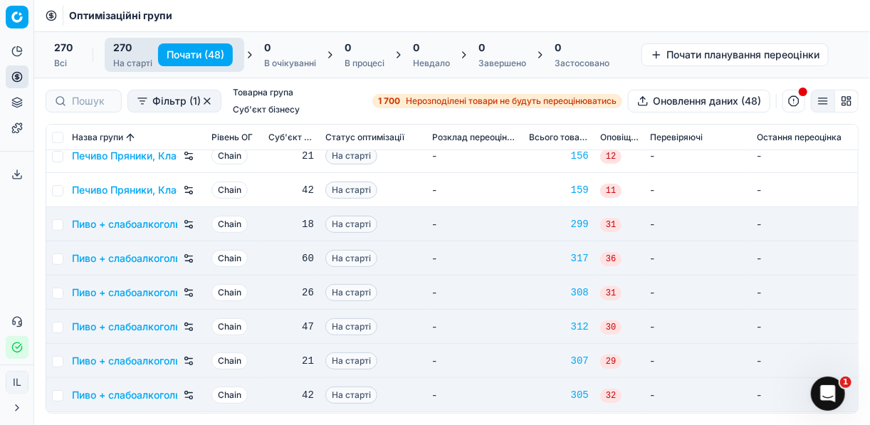
checkbox input "false"
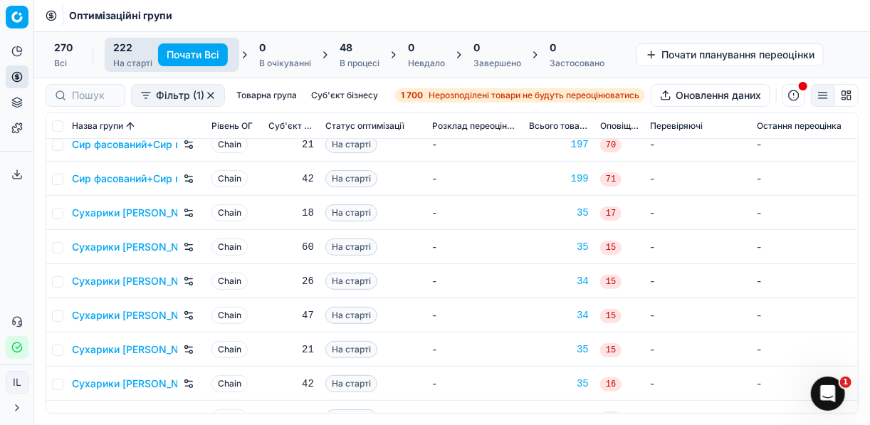
click at [355, 58] on div "В процесі" at bounding box center [359, 63] width 40 height 11
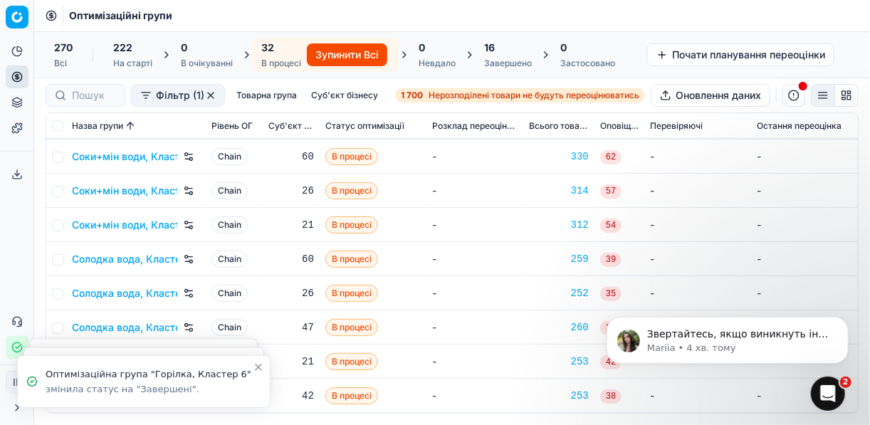
scroll to position [818, 0]
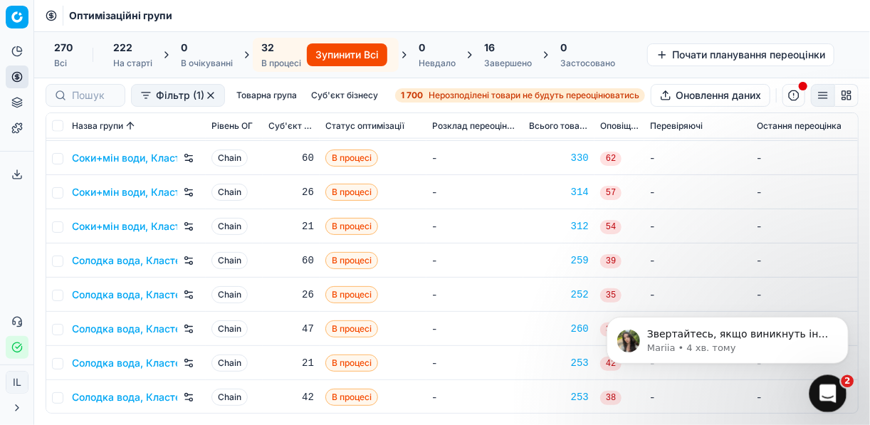
click at [830, 391] on icon "Відкрити програму для спілкування Intercom" at bounding box center [825, 391] width 23 height 23
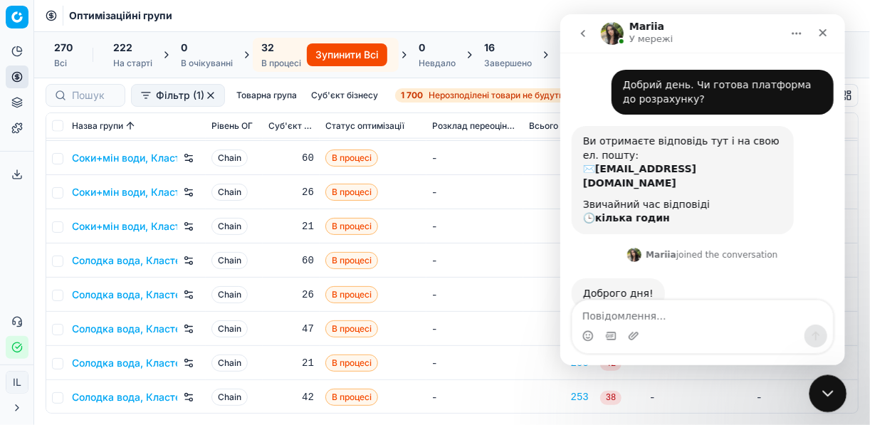
scroll to position [2, 0]
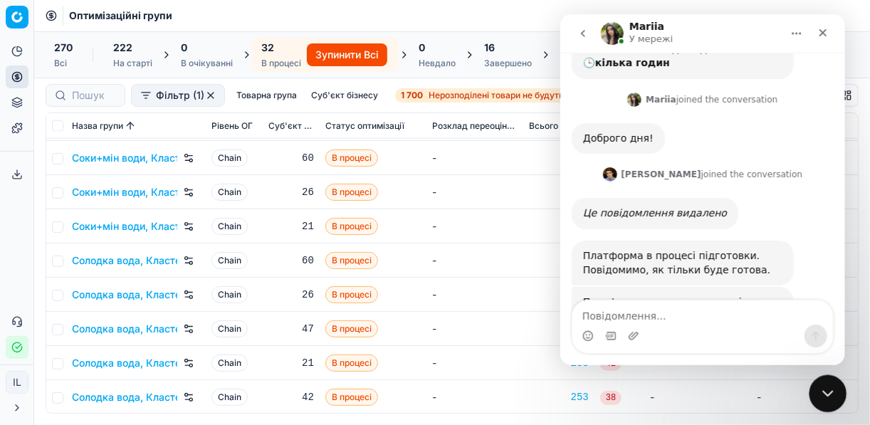
click at [830, 391] on icon "Закрити програму для спілкування Intercom" at bounding box center [825, 391] width 17 height 17
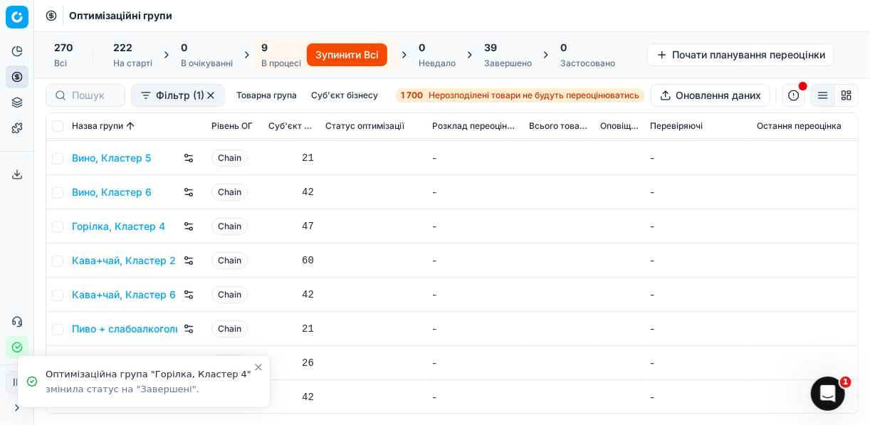
scroll to position [0, 0]
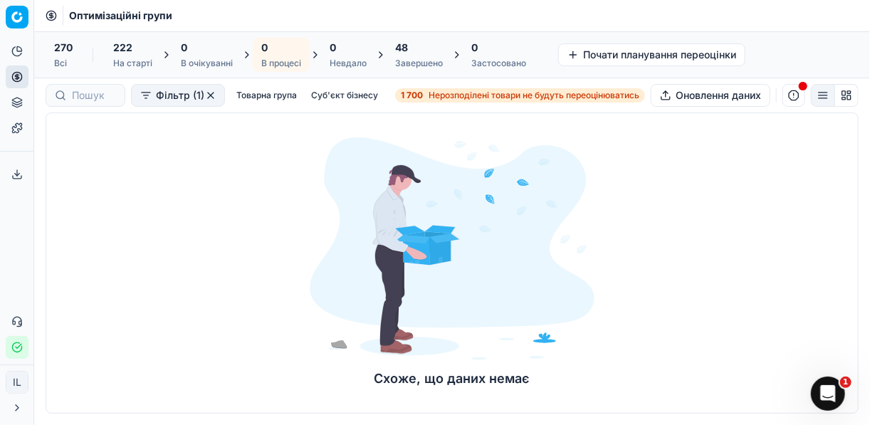
click at [402, 58] on div "Завершено" at bounding box center [419, 63] width 48 height 11
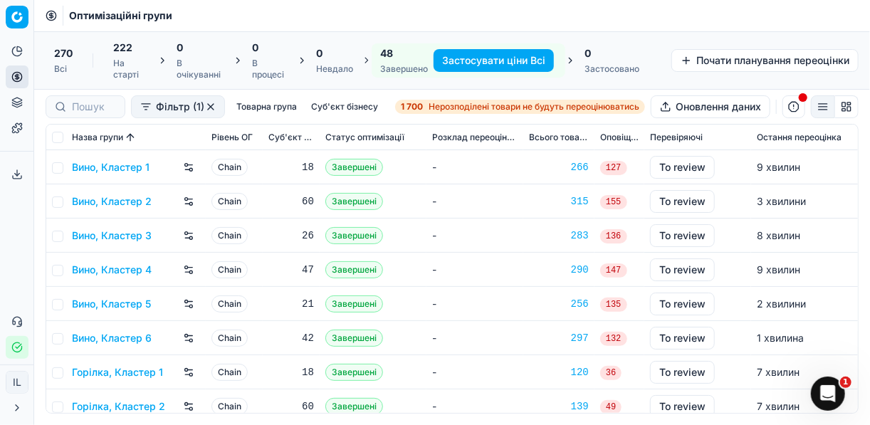
click at [470, 59] on button "Застосувати ціни Всі" at bounding box center [493, 60] width 120 height 23
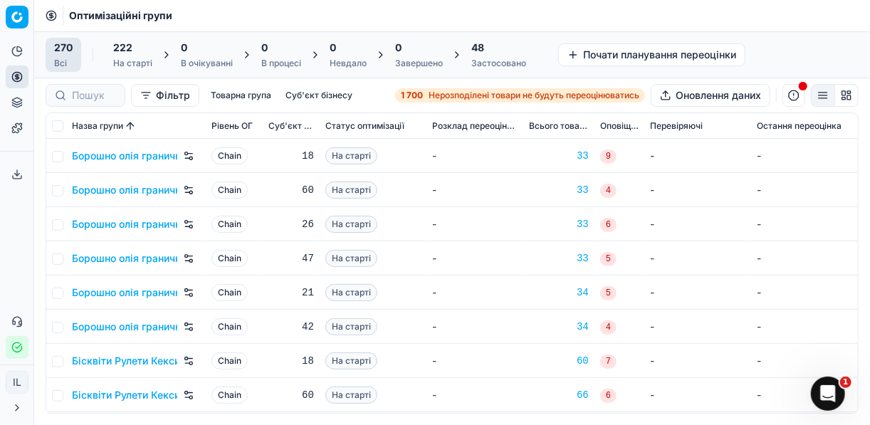
click at [487, 65] on div "Застосовано" at bounding box center [498, 63] width 55 height 11
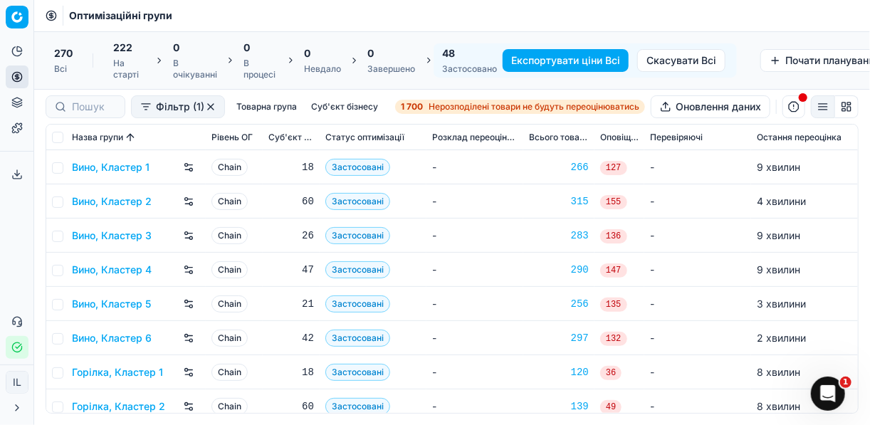
click at [524, 65] on button "Експортувати ціни Всі" at bounding box center [565, 60] width 126 height 23
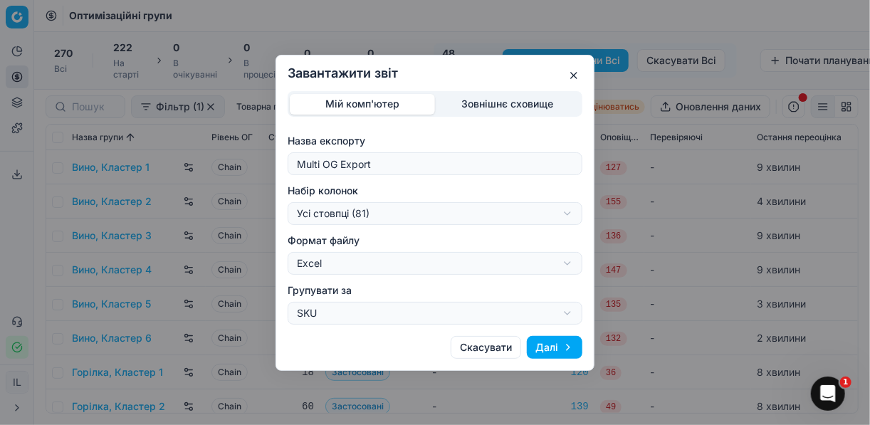
click at [570, 214] on div "Завантажити звіт Мій комп'ютер Зовнішнє сховище Назва експорту Multi OG Export …" at bounding box center [435, 212] width 870 height 425
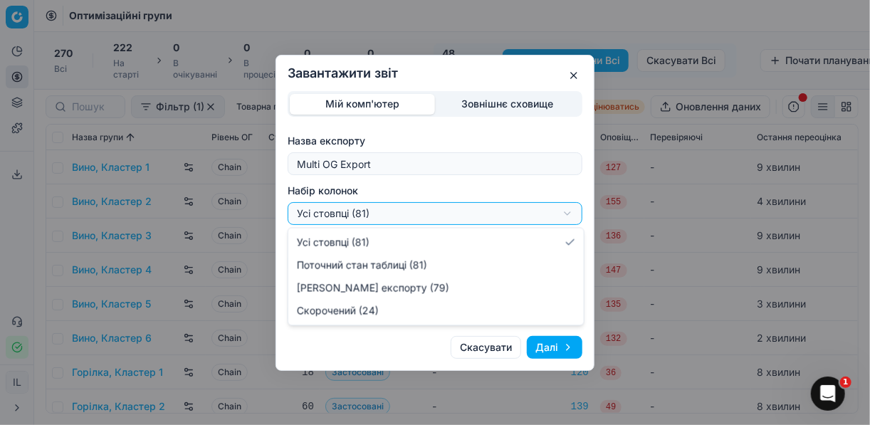
select select "a9134834-9553-4c73-ac5c-c823406624b7"
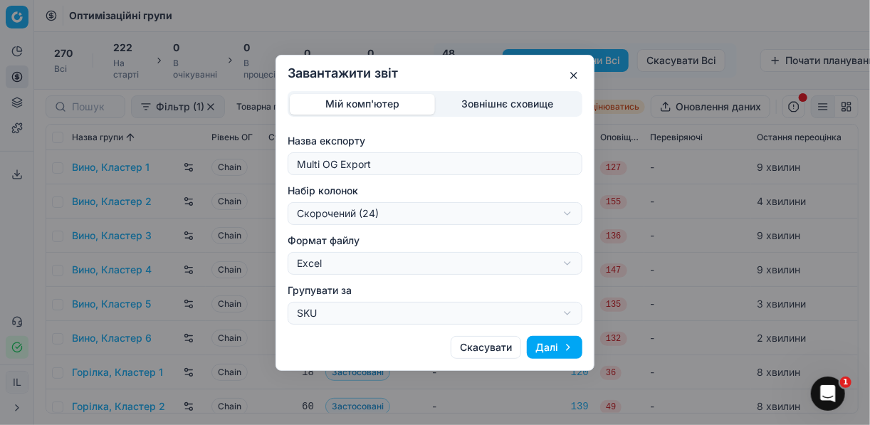
click at [558, 350] on button "Далі" at bounding box center [555, 347] width 56 height 23
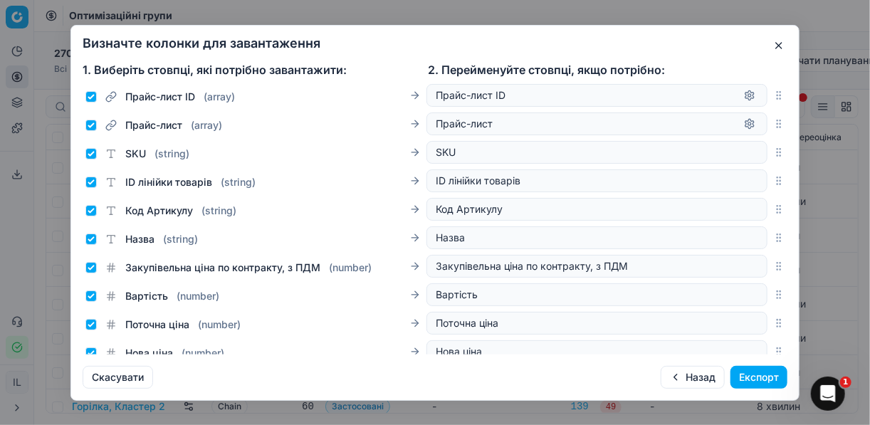
click at [740, 375] on button "Експорт" at bounding box center [758, 377] width 57 height 23
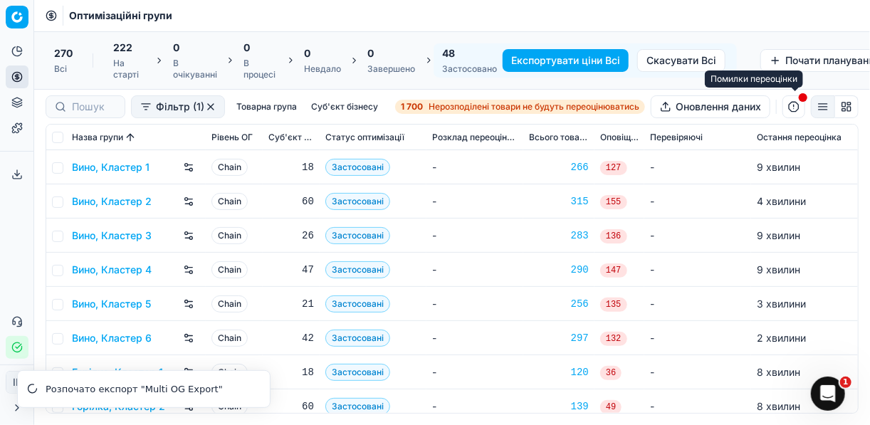
click at [796, 107] on button "button" at bounding box center [793, 106] width 23 height 23
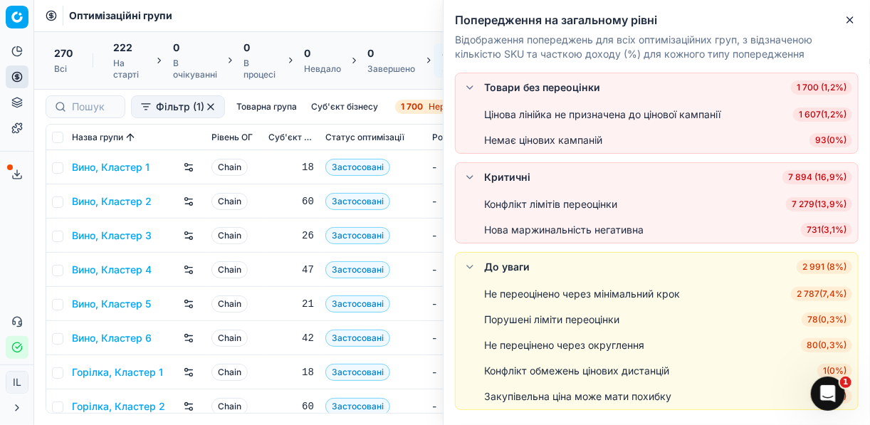
click at [807, 341] on span "80 ( 0,3% )" at bounding box center [826, 345] width 51 height 14
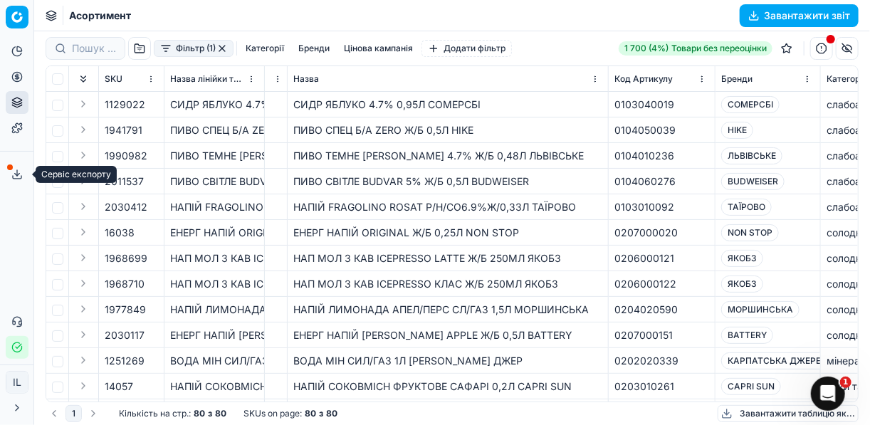
click at [17, 172] on line at bounding box center [17, 173] width 0 height 6
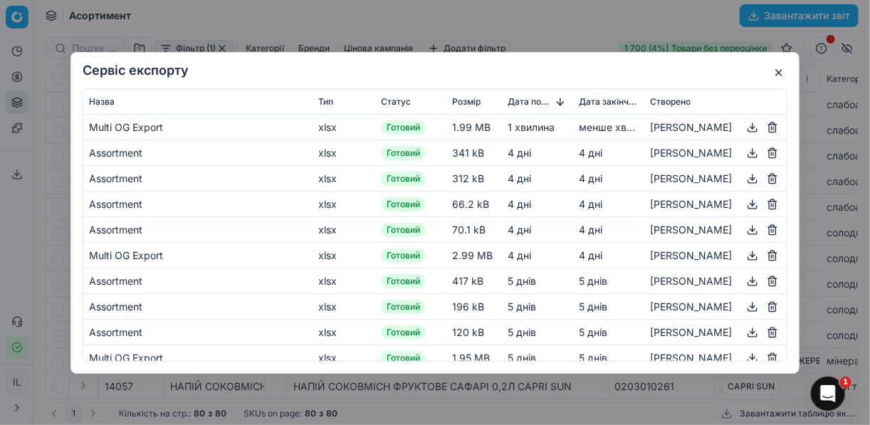
click at [744, 125] on button "button" at bounding box center [752, 126] width 17 height 17
click at [551, 16] on div "Сервіс експорту Назва Тип Статус Розмір Дата початку Дата закінчення Створено M…" at bounding box center [435, 212] width 870 height 425
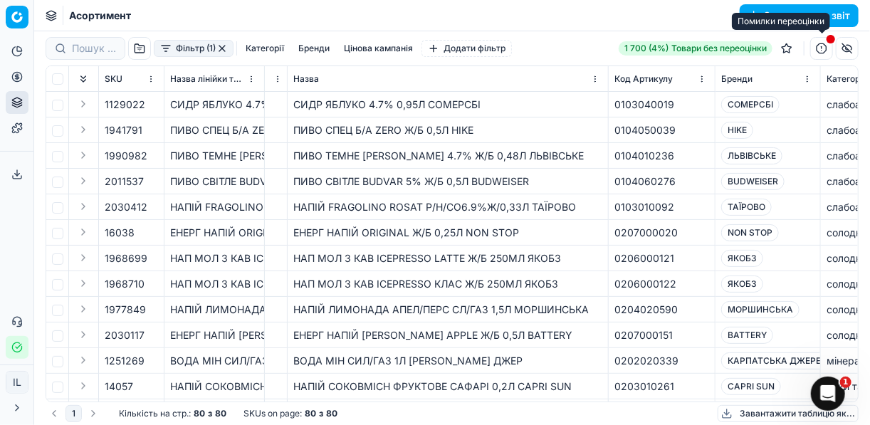
click at [823, 46] on button "button" at bounding box center [821, 48] width 23 height 23
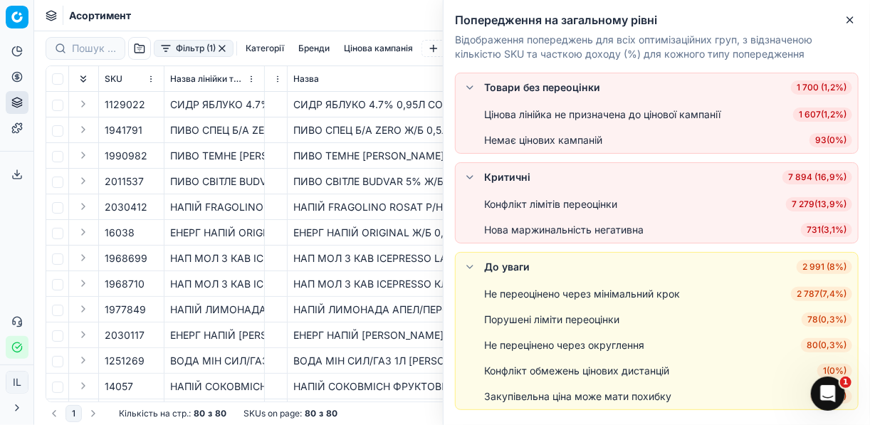
click at [796, 206] on span "7 279 ( 13,9% )" at bounding box center [819, 204] width 66 height 14
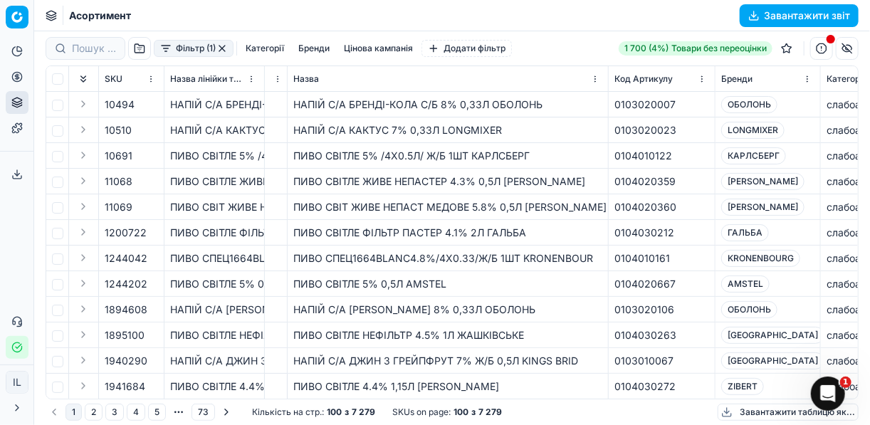
click at [261, 49] on button "Категорії" at bounding box center [265, 48] width 50 height 17
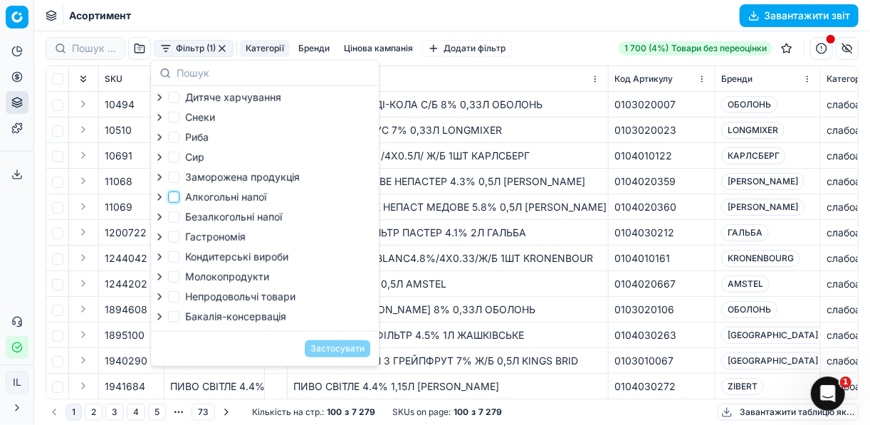
click at [174, 202] on input "Алкогольні напої" at bounding box center [173, 196] width 11 height 11
checkbox input "true"
click at [325, 356] on button "Застосувати" at bounding box center [337, 348] width 65 height 17
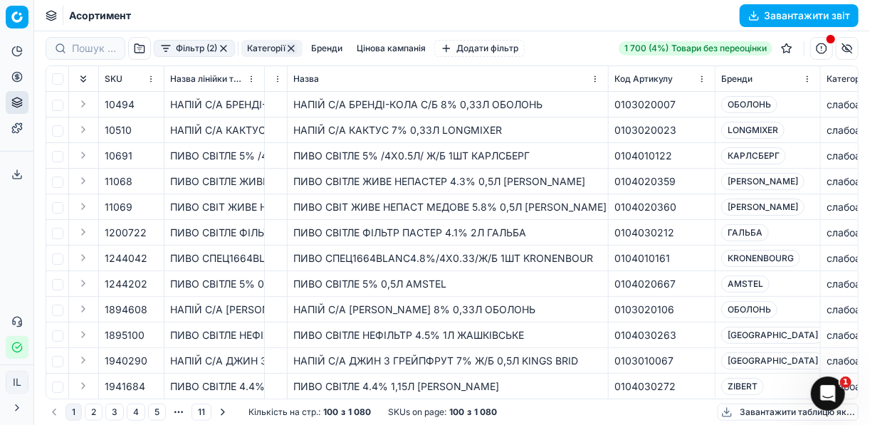
click at [755, 11] on button "Завантажити звіт" at bounding box center [798, 15] width 119 height 23
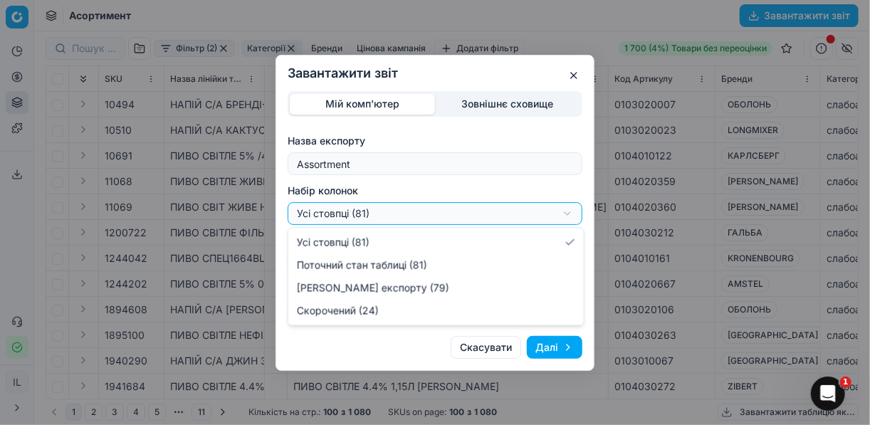
click at [569, 211] on div "Завантажити звіт Мій комп'ютер Зовнішнє сховище Назва експорту Assortment Набір…" at bounding box center [435, 212] width 870 height 425
select select "a9134834-9553-4c73-ac5c-c823406624b7"
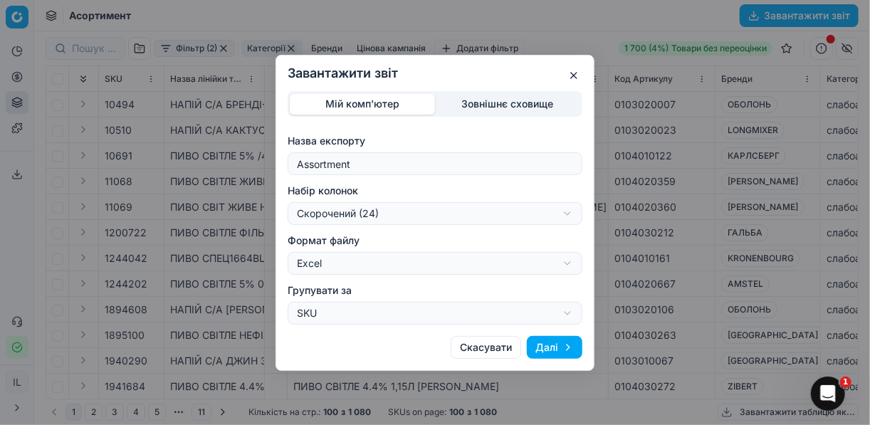
click at [550, 354] on button "Далі" at bounding box center [555, 347] width 56 height 23
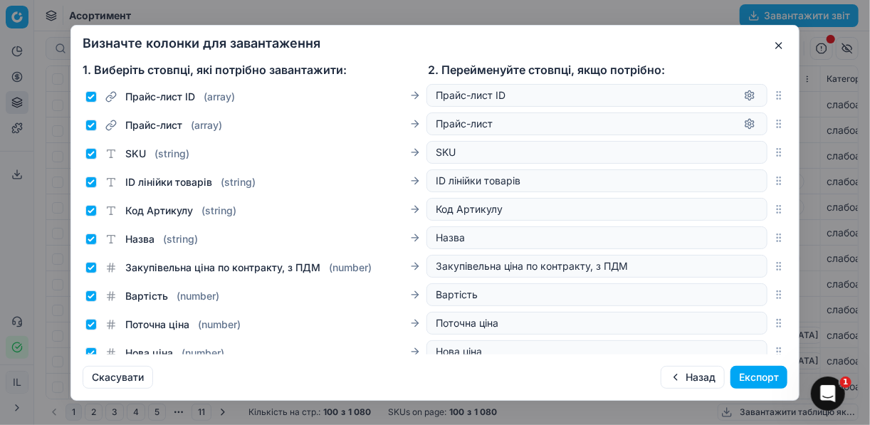
click at [757, 378] on button "Експорт" at bounding box center [758, 377] width 57 height 23
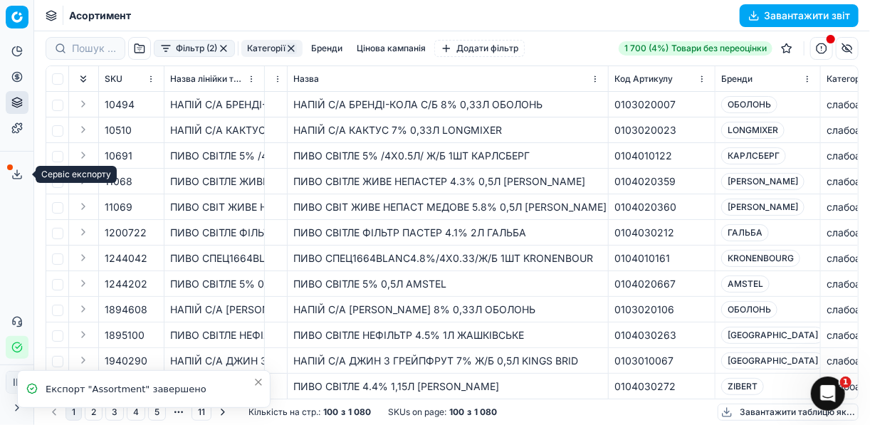
click at [14, 171] on icon at bounding box center [16, 174] width 11 height 11
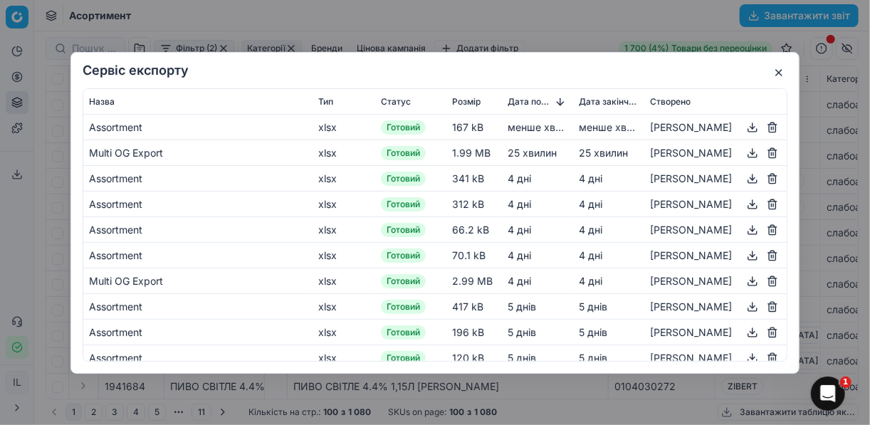
click at [744, 124] on button "button" at bounding box center [752, 126] width 17 height 17
click at [784, 68] on button "button" at bounding box center [778, 72] width 17 height 17
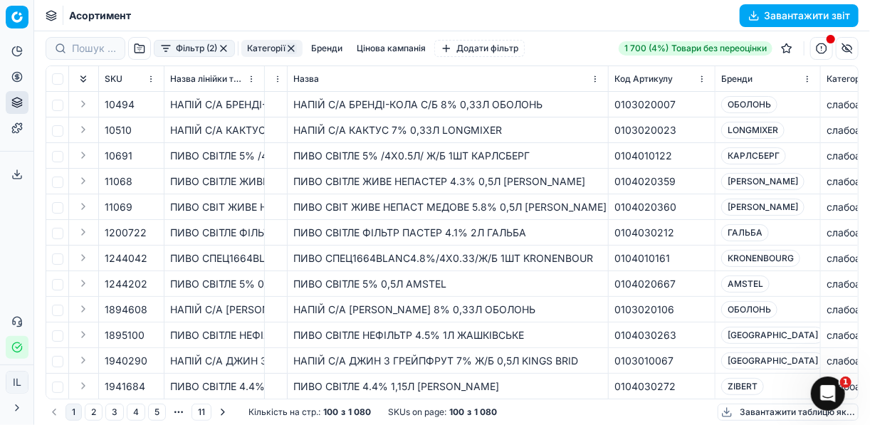
click at [290, 47] on button "button" at bounding box center [290, 48] width 11 height 11
click at [223, 48] on button "button" at bounding box center [221, 48] width 11 height 11
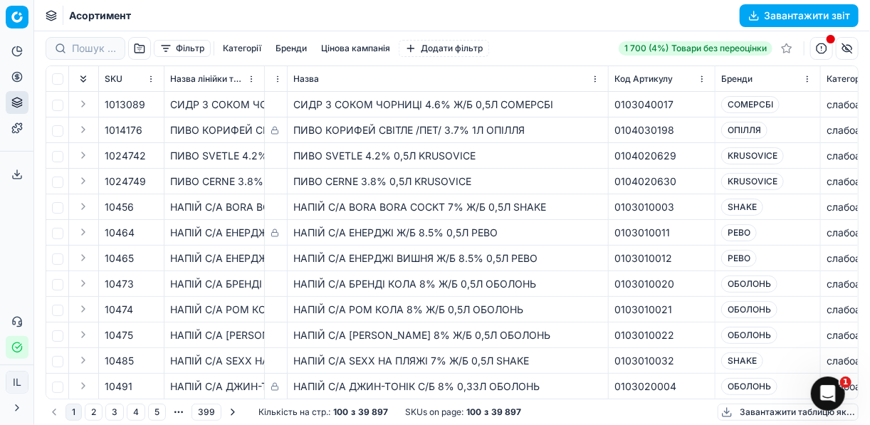
click at [821, 50] on button "button" at bounding box center [821, 48] width 23 height 23
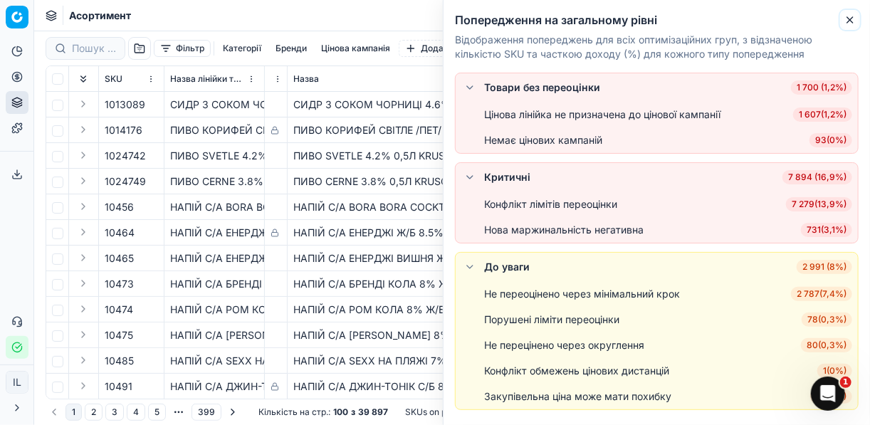
click at [848, 21] on icon "button" at bounding box center [849, 19] width 11 height 11
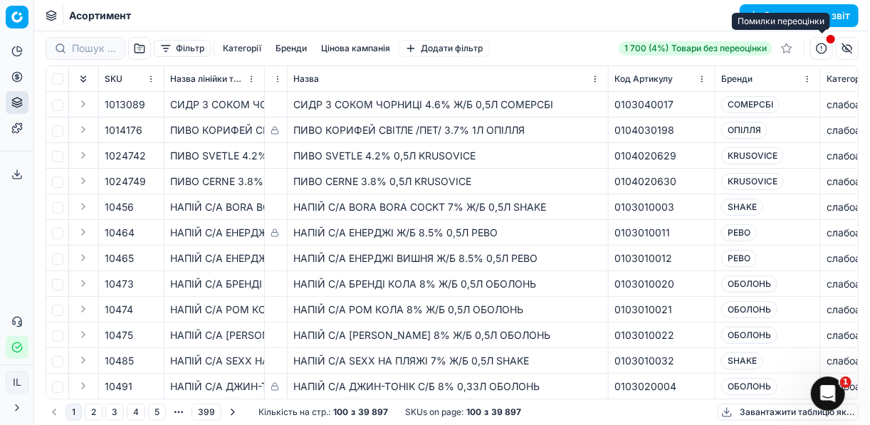
click at [821, 47] on button "button" at bounding box center [821, 48] width 23 height 23
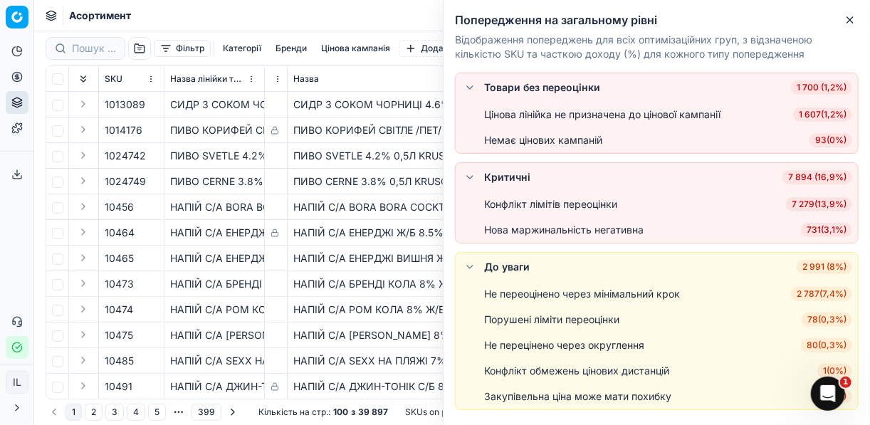
click at [825, 205] on span "7 279 ( 13,9% )" at bounding box center [819, 204] width 66 height 14
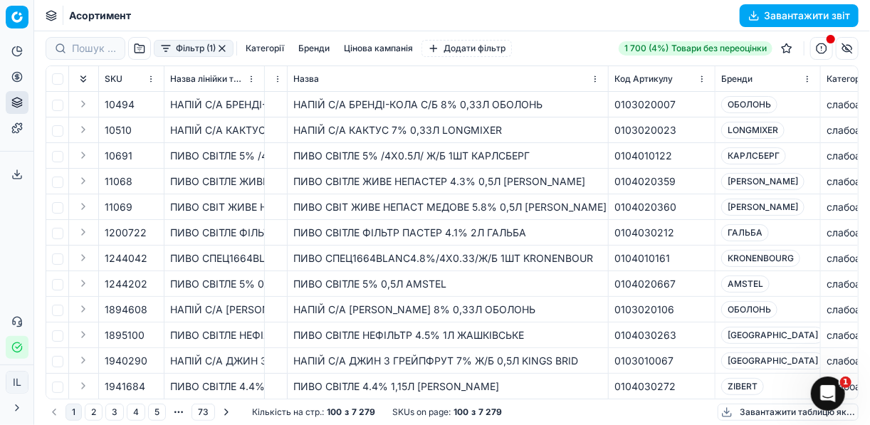
click at [265, 45] on button "Категорії" at bounding box center [265, 48] width 50 height 17
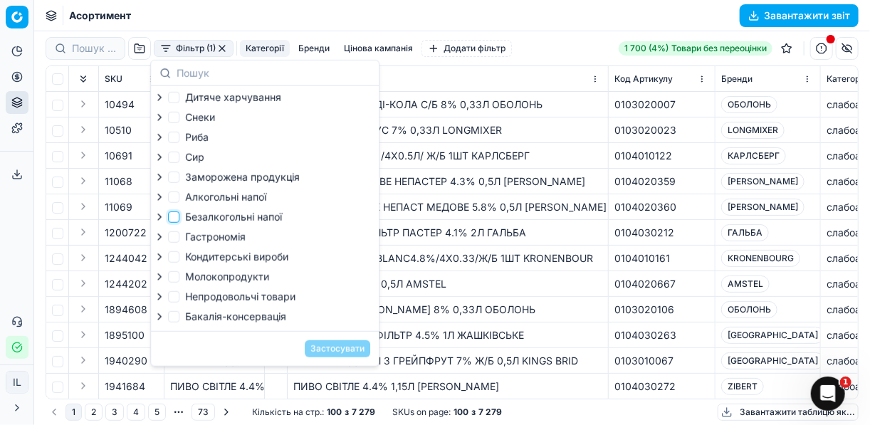
click at [176, 219] on input "Безалкогольні напої" at bounding box center [173, 216] width 11 height 11
checkbox input "true"
click at [176, 115] on input "Снеки" at bounding box center [173, 117] width 11 height 11
checkbox input "true"
click at [325, 352] on button "Застосувати" at bounding box center [337, 348] width 65 height 17
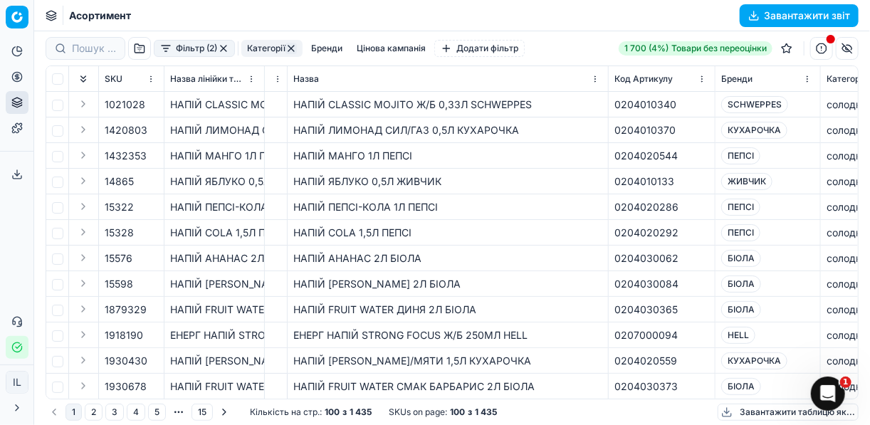
click at [757, 13] on button "Завантажити звіт" at bounding box center [798, 15] width 119 height 23
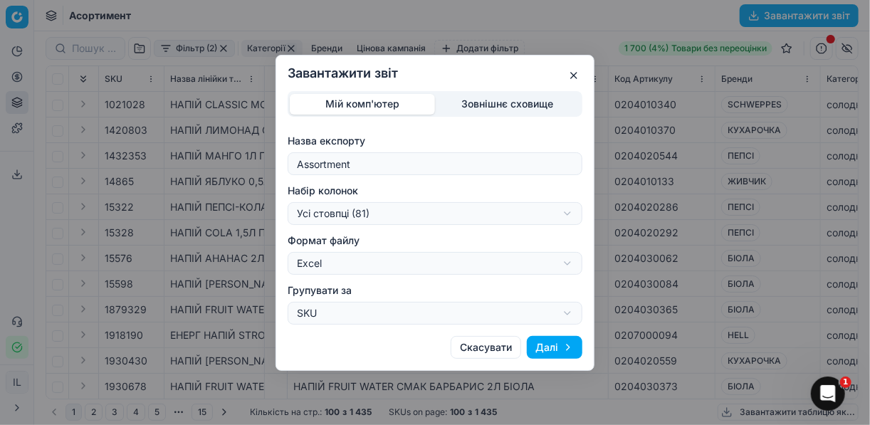
click at [562, 216] on div "Завантажити звіт Мій комп'ютер Зовнішнє сховище Назва експорту Assortment Набір…" at bounding box center [435, 212] width 870 height 425
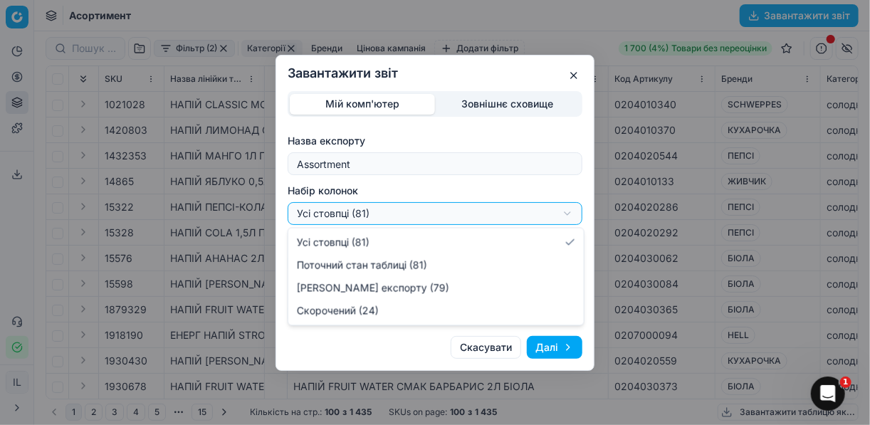
select select "a9134834-9553-4c73-ac5c-c823406624b7"
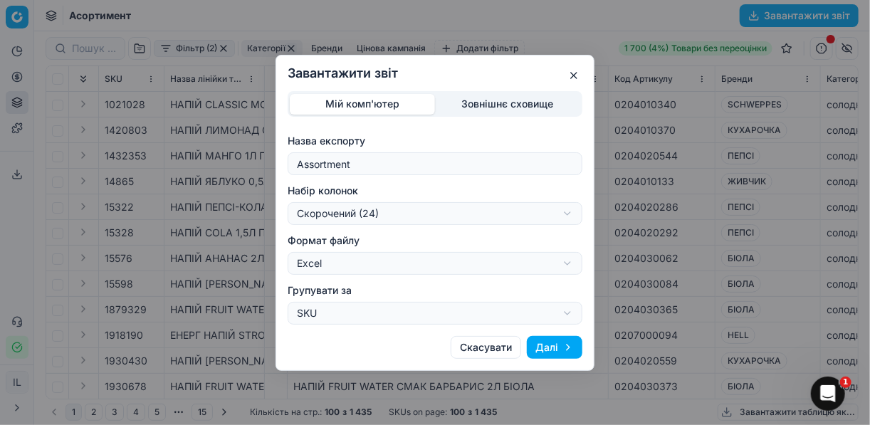
click at [554, 345] on button "Далі" at bounding box center [555, 347] width 56 height 23
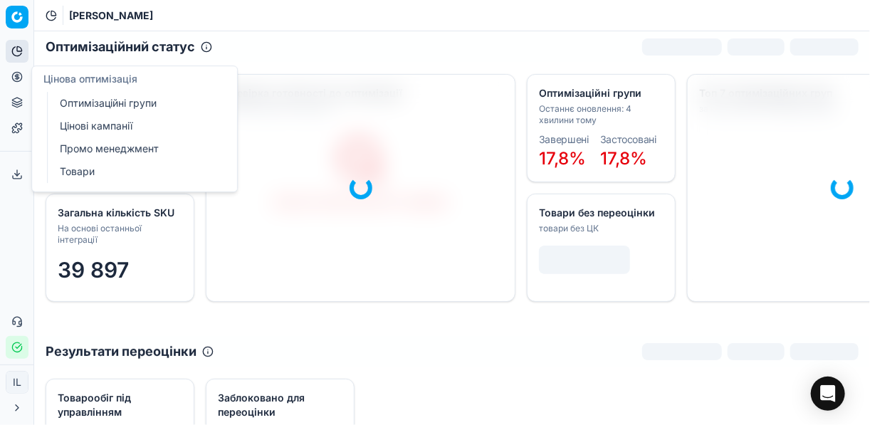
click at [144, 100] on link "Оптимізаційні групи" at bounding box center [137, 103] width 166 height 20
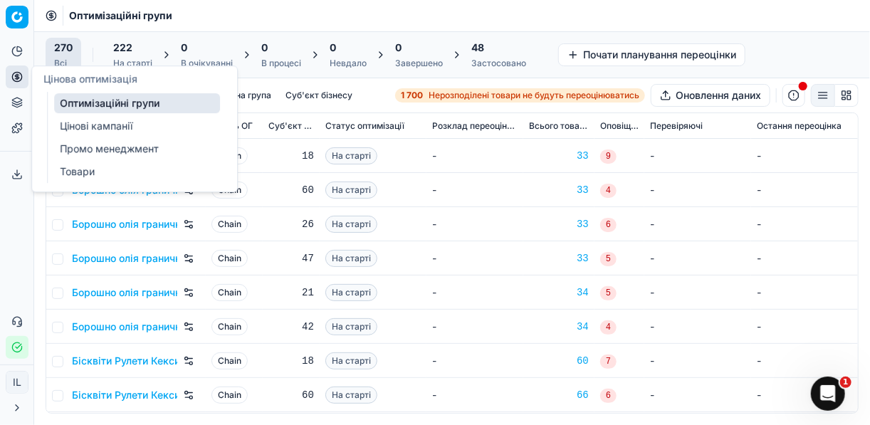
click at [110, 126] on link "Цінові кампанії" at bounding box center [137, 126] width 166 height 20
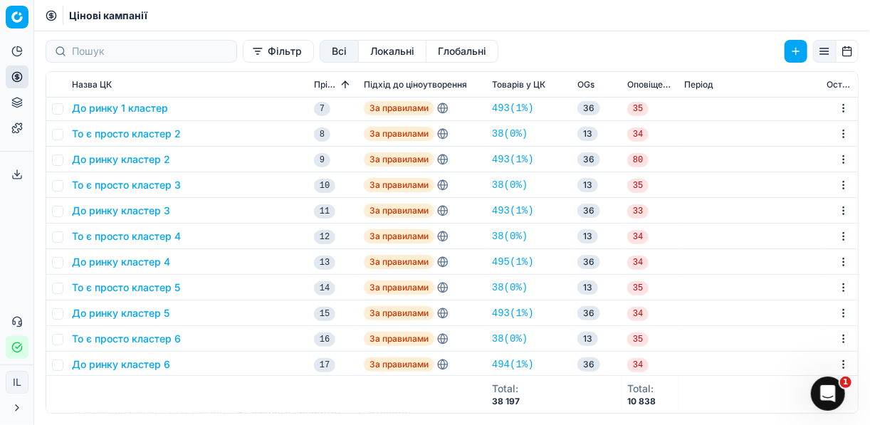
scroll to position [228, 0]
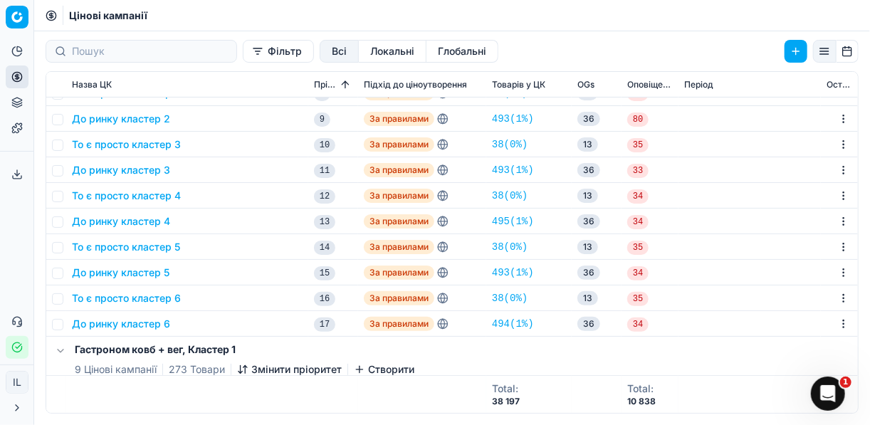
click at [131, 323] on button "До ринку кластер 6" at bounding box center [121, 324] width 98 height 14
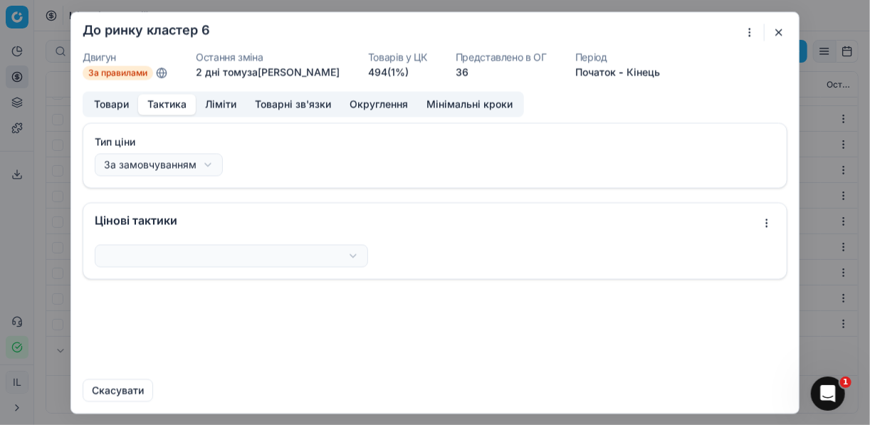
click at [175, 100] on button "Тактика" at bounding box center [167, 104] width 58 height 21
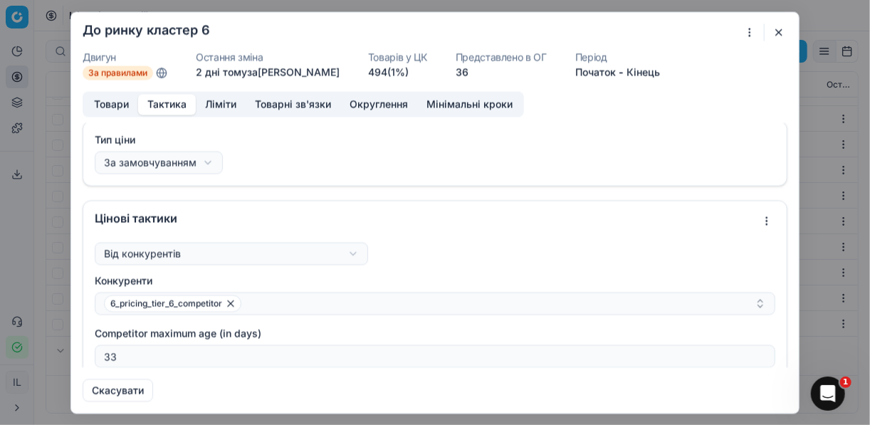
scroll to position [0, 0]
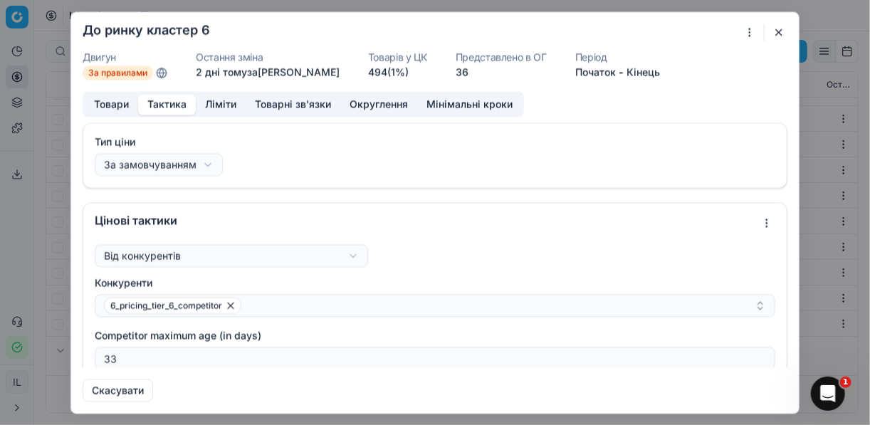
click at [230, 104] on button "Ліміти" at bounding box center [221, 104] width 50 height 21
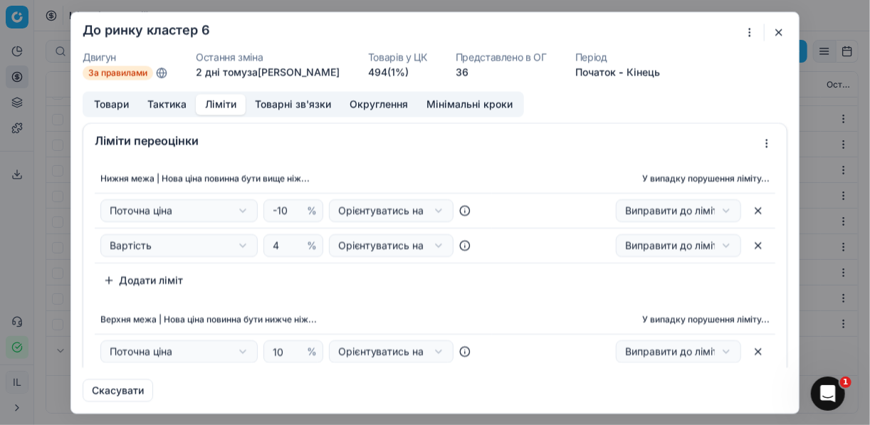
click at [784, 31] on button "button" at bounding box center [778, 31] width 17 height 17
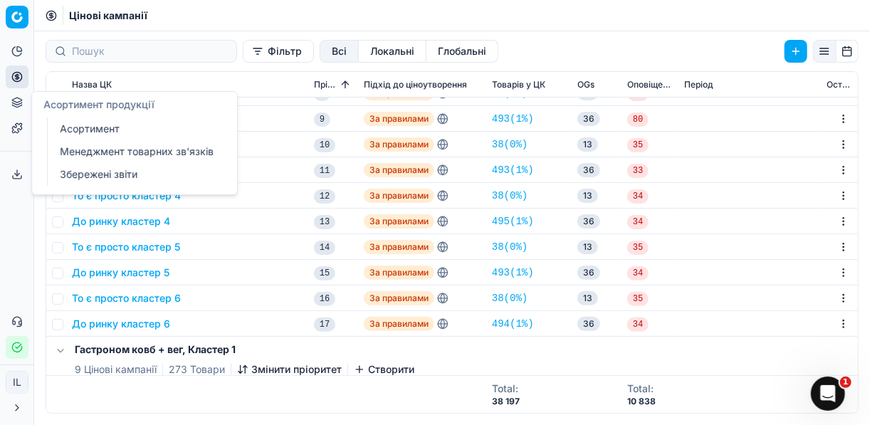
click at [85, 125] on link "Асортимент" at bounding box center [137, 129] width 166 height 20
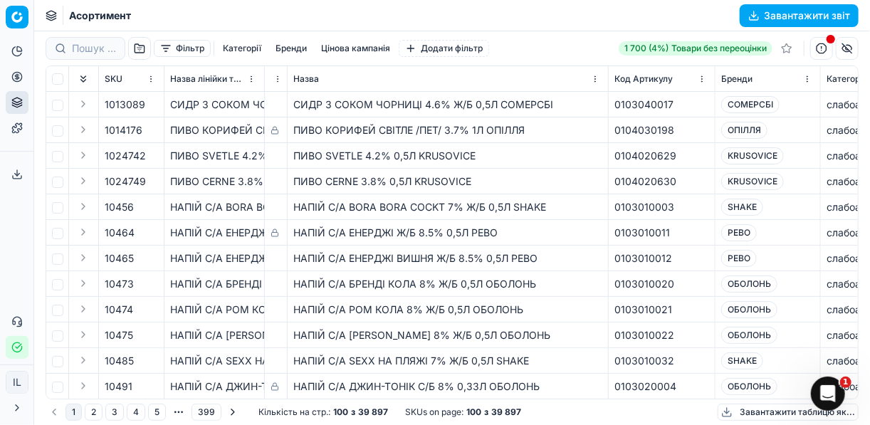
click at [161, 49] on button "Фільтр" at bounding box center [182, 48] width 57 height 17
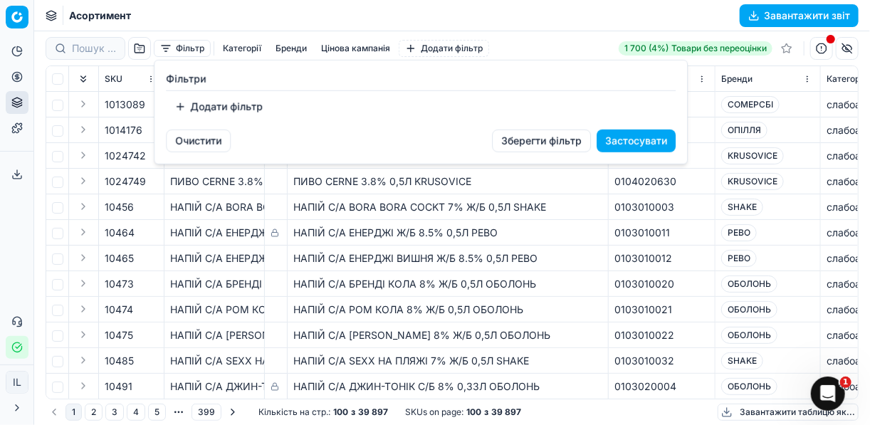
click at [183, 108] on button "Додати фільтр" at bounding box center [218, 106] width 105 height 23
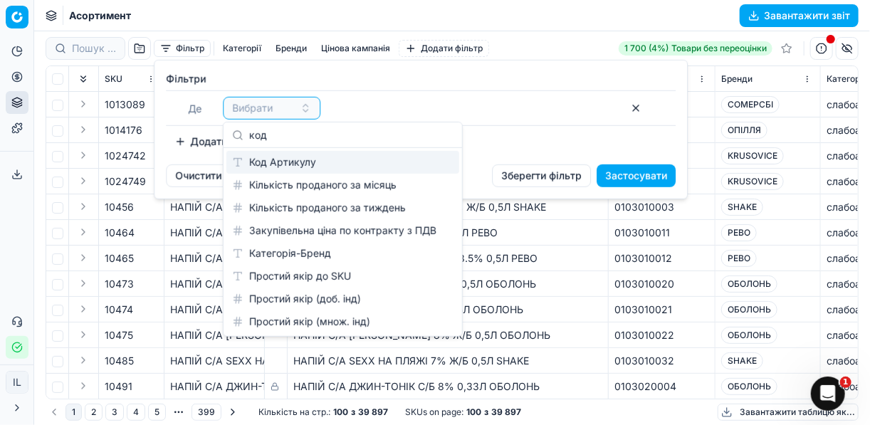
type input "код"
click at [300, 162] on div "Код Артикулу" at bounding box center [342, 162] width 233 height 23
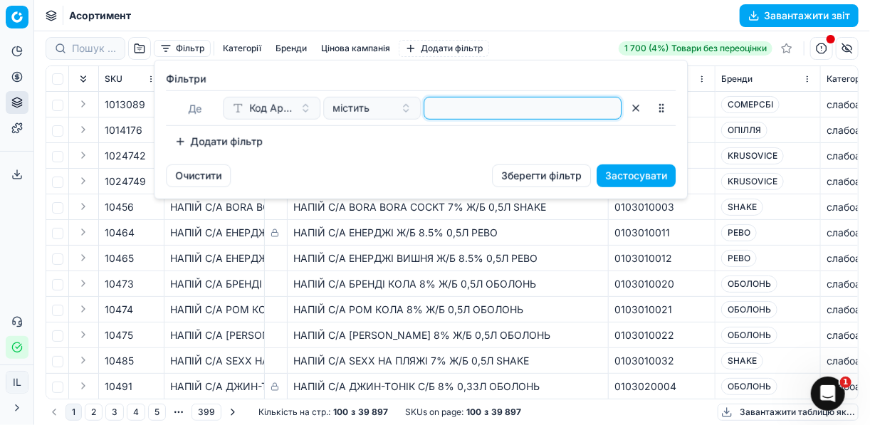
click at [459, 107] on input at bounding box center [522, 107] width 185 height 21
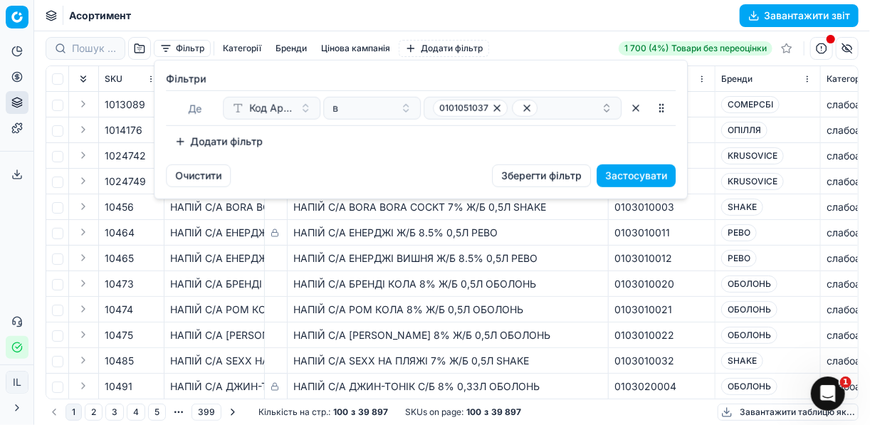
click at [645, 175] on button "Застосувати" at bounding box center [635, 175] width 79 height 23
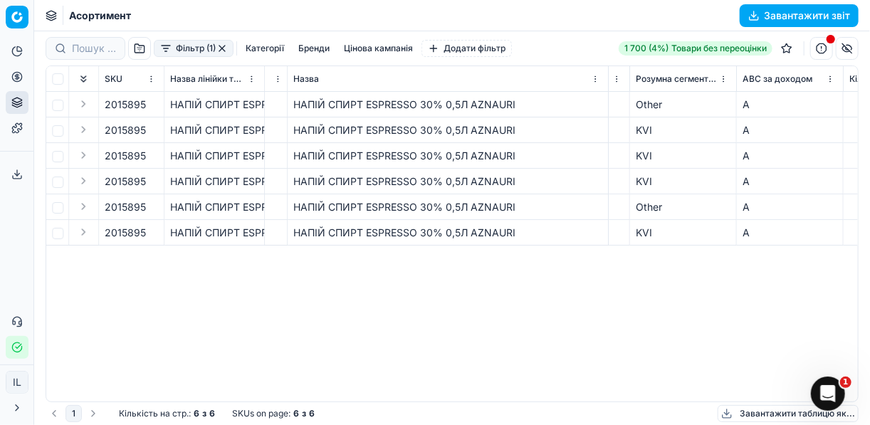
scroll to position [0, 3725]
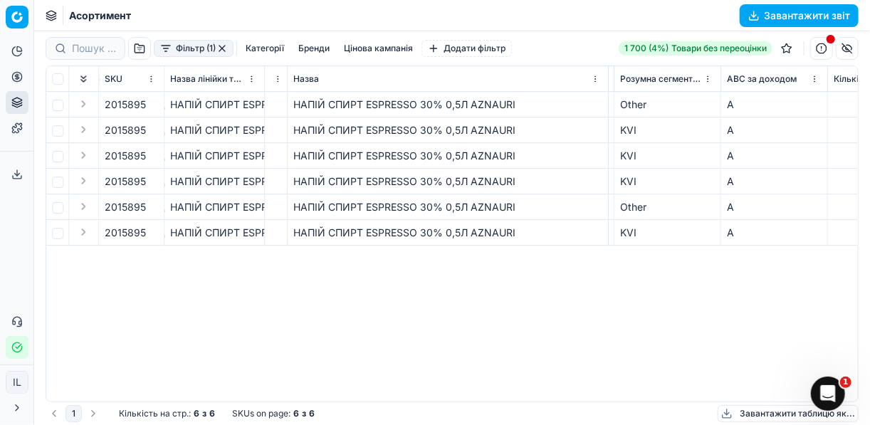
drag, startPoint x: 656, startPoint y: 275, endPoint x: 640, endPoint y: 286, distance: 19.5
click at [656, 275] on div "SKU Назва лінійки товарів 🔒 Назва Код Артикулу Бренди Категорія-Бренд Цінова ка…" at bounding box center [451, 233] width 811 height 335
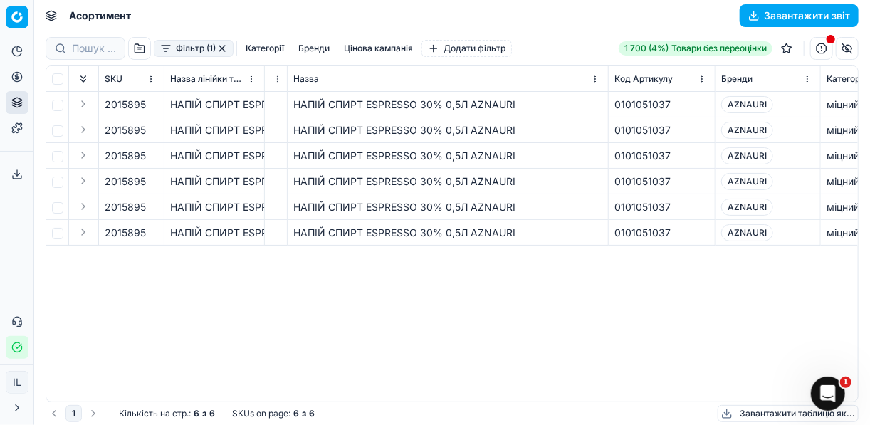
scroll to position [0, 21]
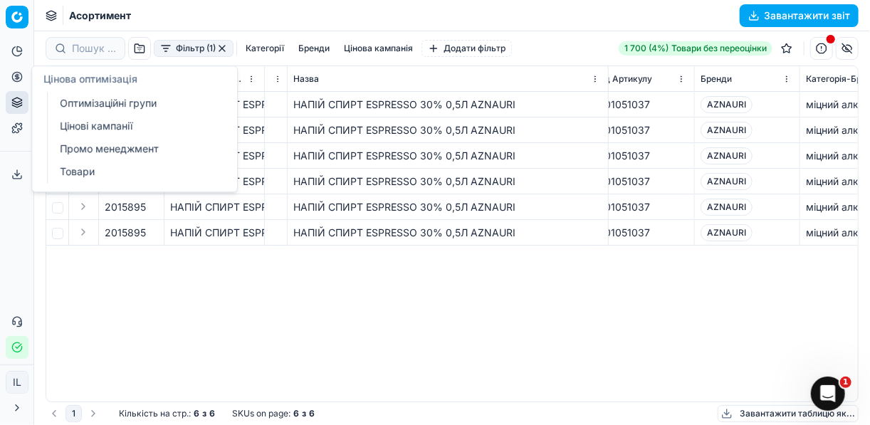
click at [70, 127] on link "Цінові кампанії" at bounding box center [137, 126] width 166 height 20
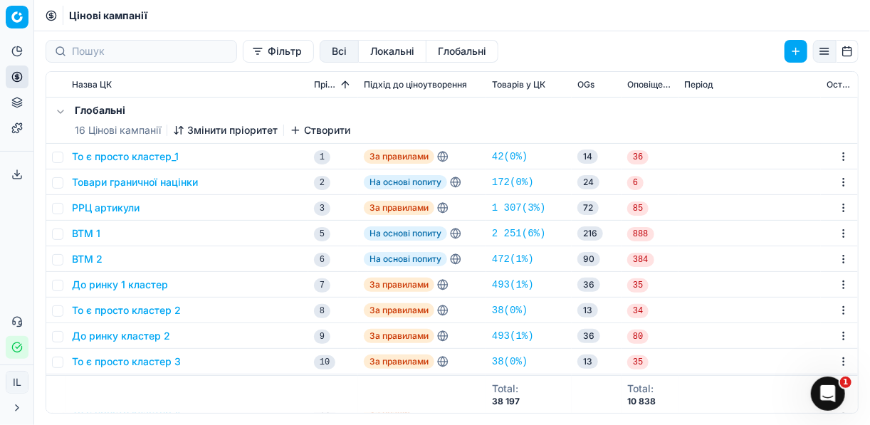
scroll to position [114, 0]
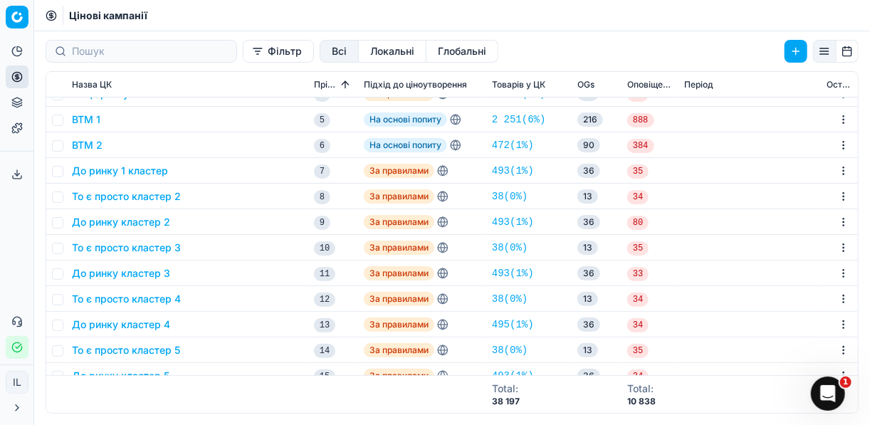
click at [125, 168] on button "До ринку 1 кластер" at bounding box center [120, 171] width 96 height 14
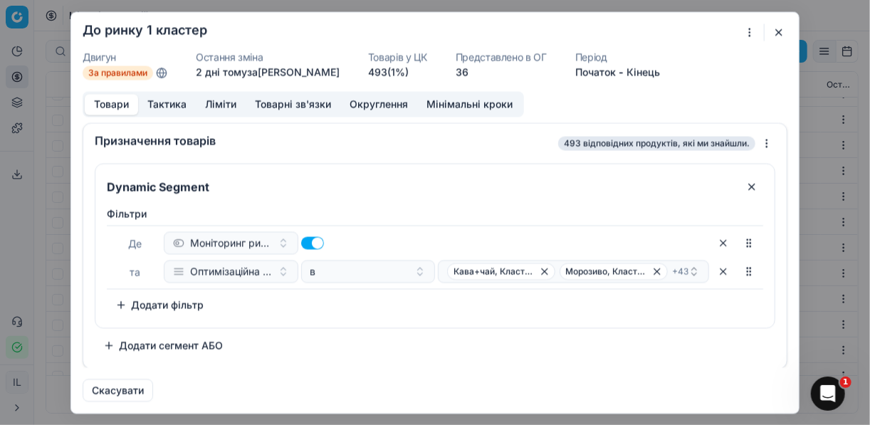
click at [165, 100] on button "Тактика" at bounding box center [167, 104] width 58 height 21
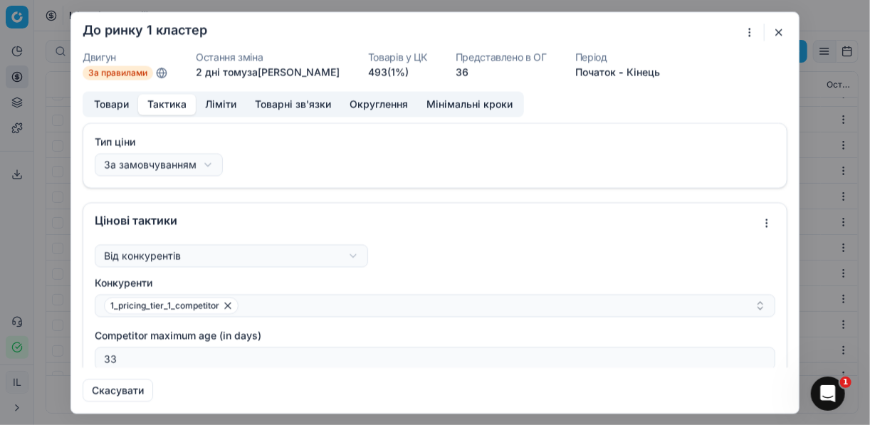
click at [353, 253] on div "Ми зберігаємо налаштування ЦК. Будь ласка, зачекайте, це може зайняти декілька …" at bounding box center [435, 212] width 870 height 425
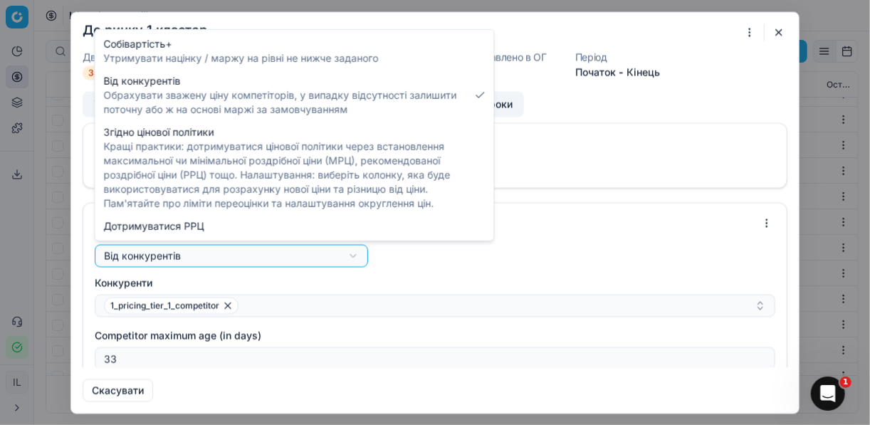
click at [353, 253] on div "Ми зберігаємо налаштування ЦК. Будь ласка, зачекайте, це може зайняти декілька …" at bounding box center [435, 212] width 870 height 425
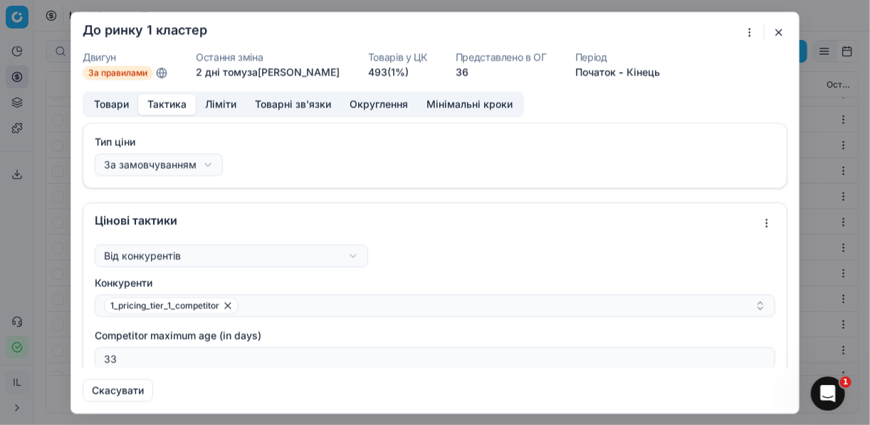
click at [783, 30] on button "button" at bounding box center [778, 31] width 17 height 17
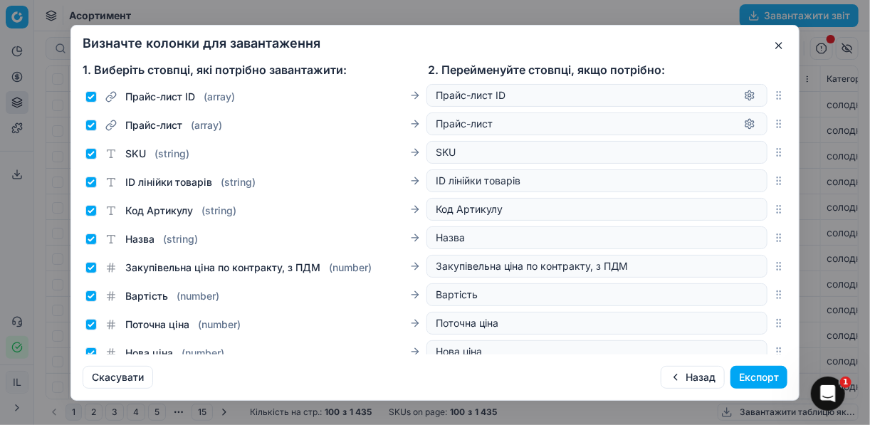
scroll to position [2, 0]
click at [749, 370] on button "Експорт" at bounding box center [758, 377] width 57 height 23
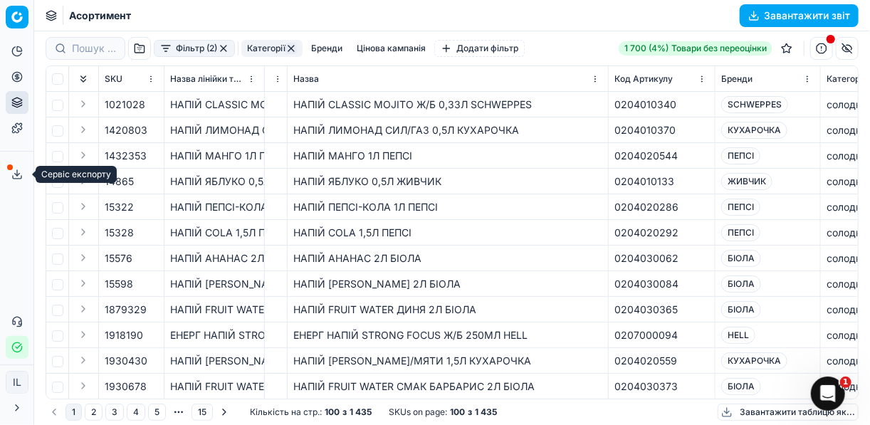
click at [19, 177] on icon at bounding box center [16, 174] width 11 height 11
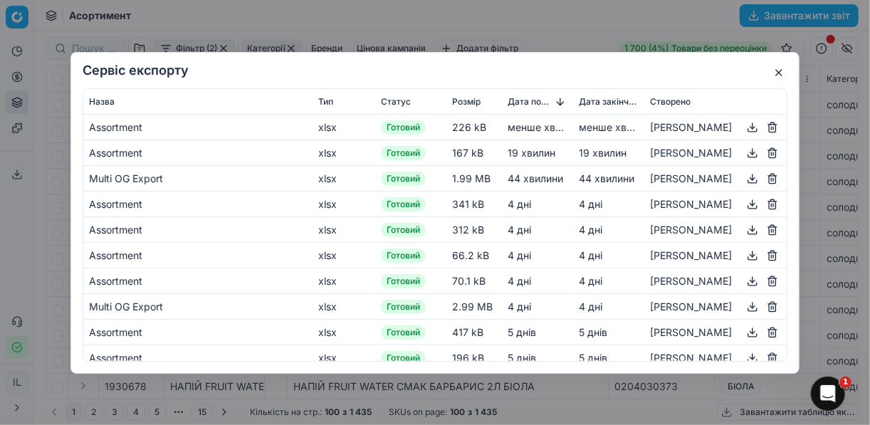
click at [744, 127] on button "button" at bounding box center [752, 126] width 17 height 17
drag, startPoint x: 782, startPoint y: 78, endPoint x: 776, endPoint y: 72, distance: 8.1
click at [781, 77] on button "button" at bounding box center [778, 72] width 17 height 17
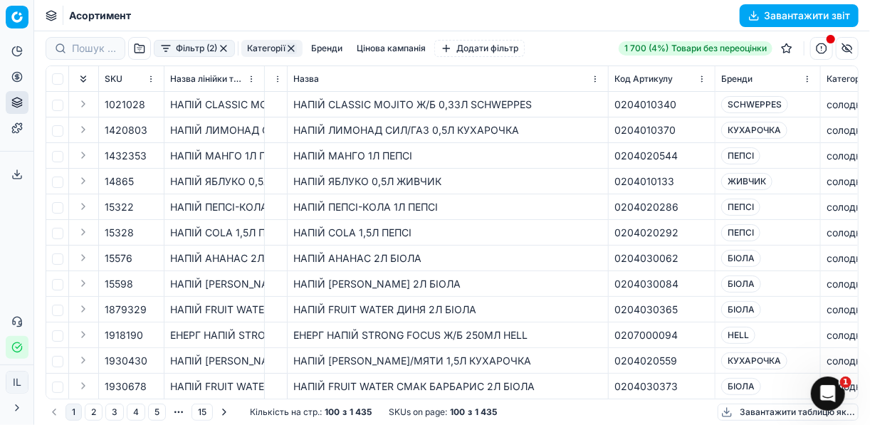
click at [226, 47] on button "button" at bounding box center [223, 48] width 11 height 11
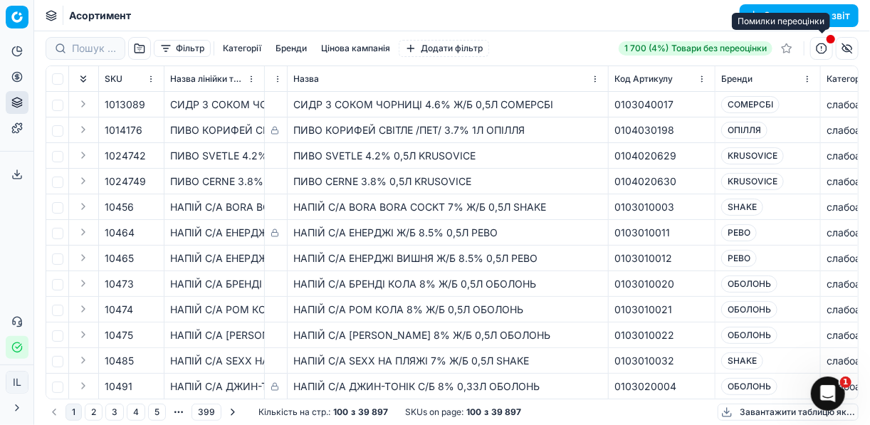
click at [822, 48] on button "button" at bounding box center [821, 48] width 23 height 23
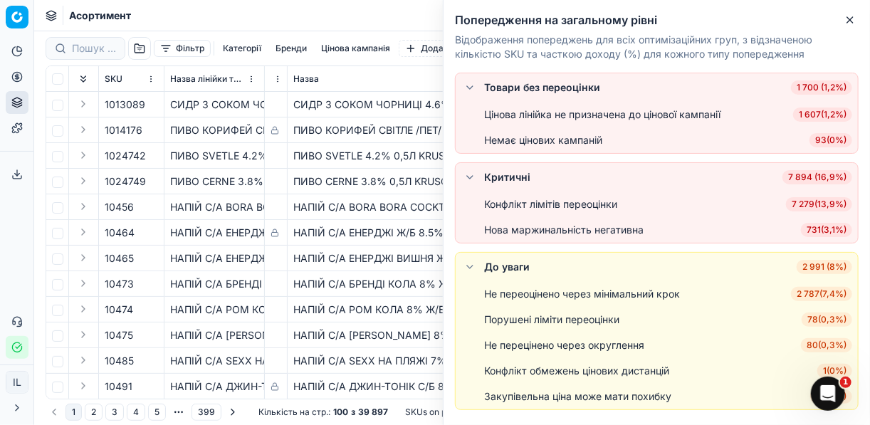
click at [812, 230] on span "731 ( 3,1% )" at bounding box center [826, 230] width 51 height 14
click at [812, 230] on div "Нова маржинальність негативна 731 ( 3,1% )" at bounding box center [668, 230] width 368 height 14
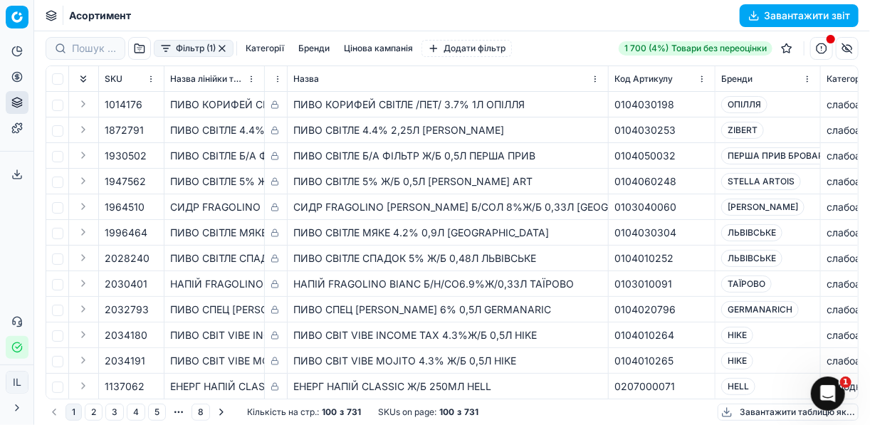
click at [757, 13] on button "Завантажити звіт" at bounding box center [798, 15] width 119 height 23
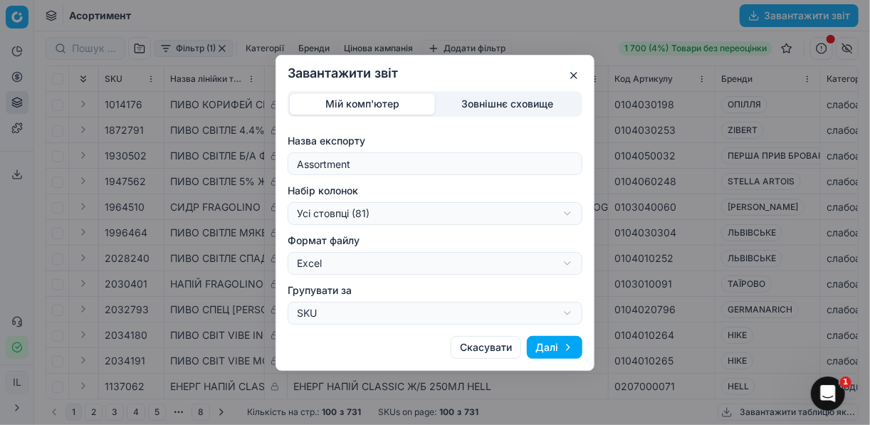
click at [556, 344] on button "Далі" at bounding box center [555, 347] width 56 height 23
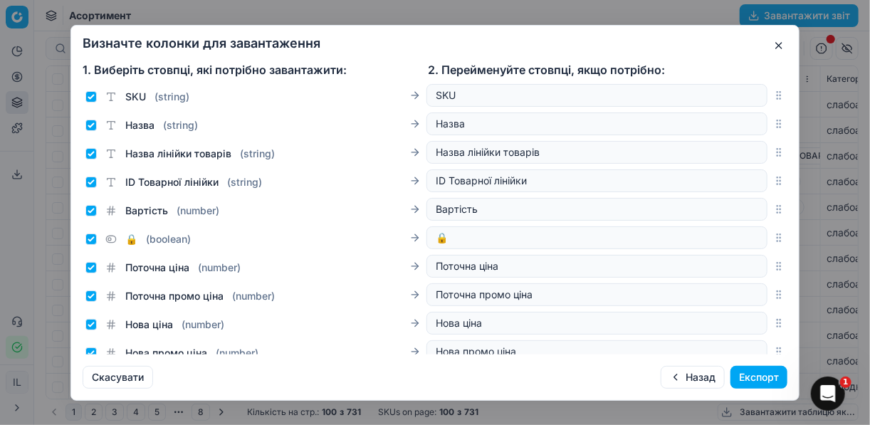
click at [746, 373] on button "Експорт" at bounding box center [758, 377] width 57 height 23
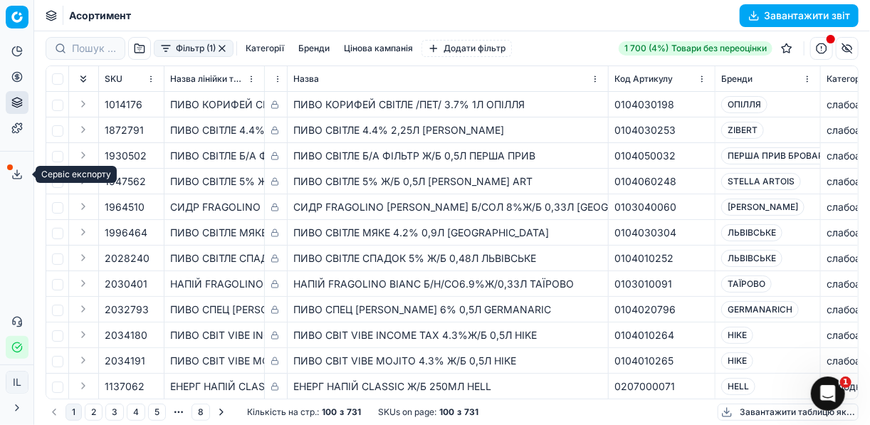
click at [20, 175] on icon at bounding box center [16, 174] width 11 height 11
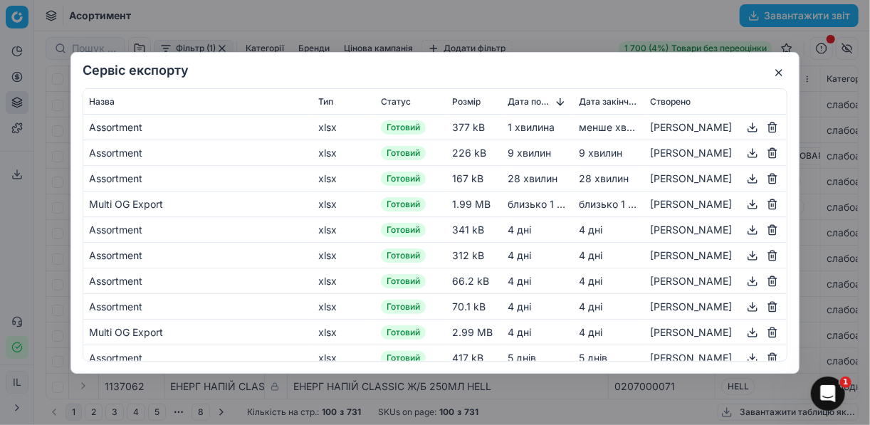
click at [744, 125] on button "button" at bounding box center [752, 126] width 17 height 17
click at [576, 24] on div "Сервіс експорту Назва Тип Статус Розмір Дата початку Дата закінчення Створено A…" at bounding box center [435, 212] width 870 height 425
